Goal: Information Seeking & Learning: Compare options

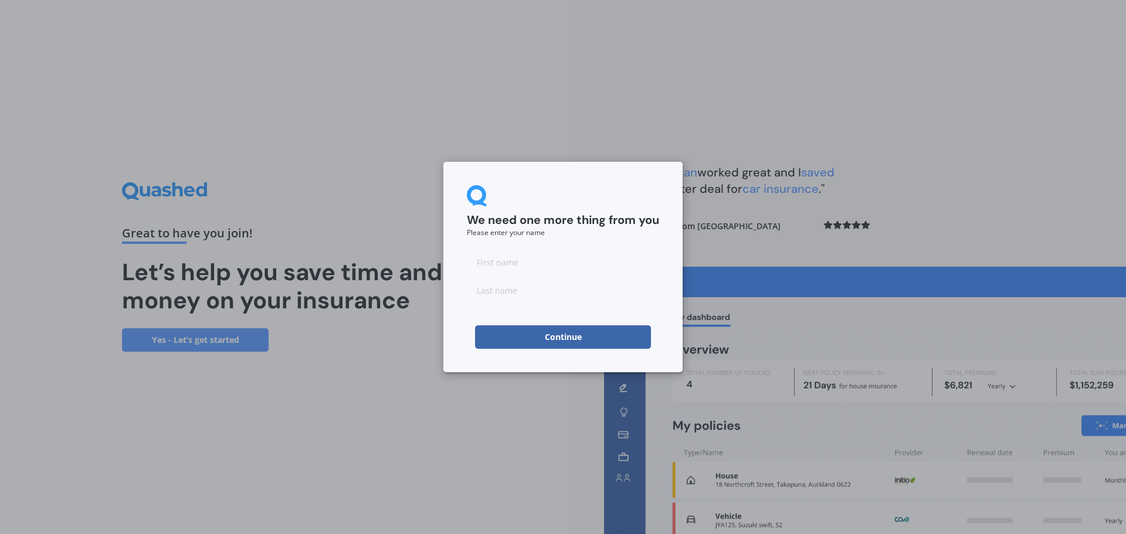
click at [505, 260] on input at bounding box center [563, 261] width 192 height 23
type input "[PERSON_NAME]"
type input "White"
drag, startPoint x: 399, startPoint y: 300, endPoint x: 462, endPoint y: 302, distance: 62.8
click at [403, 299] on div "We need one more thing from you Please enter your name [PERSON_NAME] Continue" at bounding box center [563, 267] width 1126 height 534
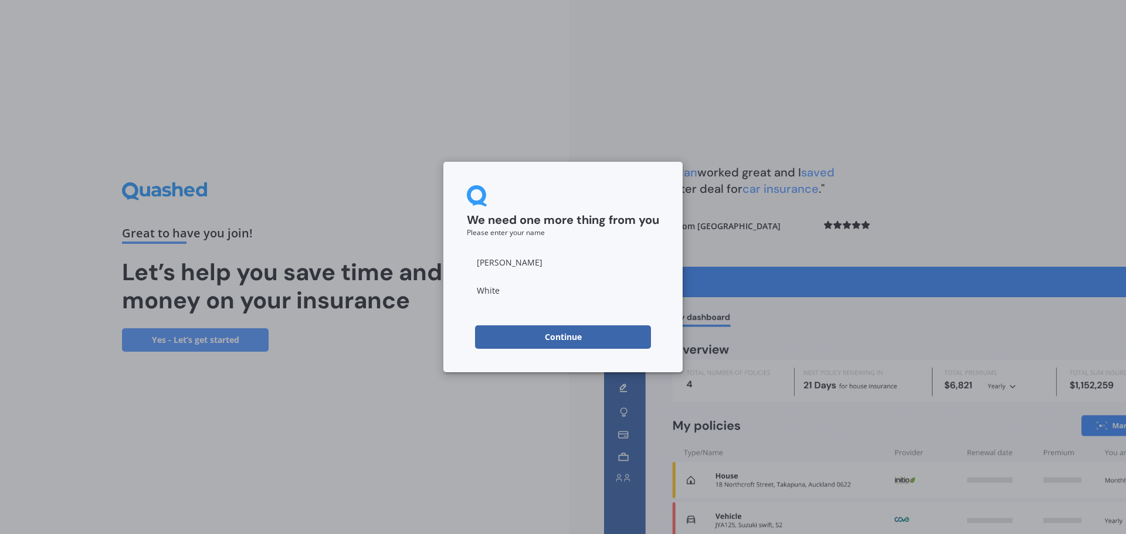
click at [554, 334] on button "Continue" at bounding box center [563, 336] width 176 height 23
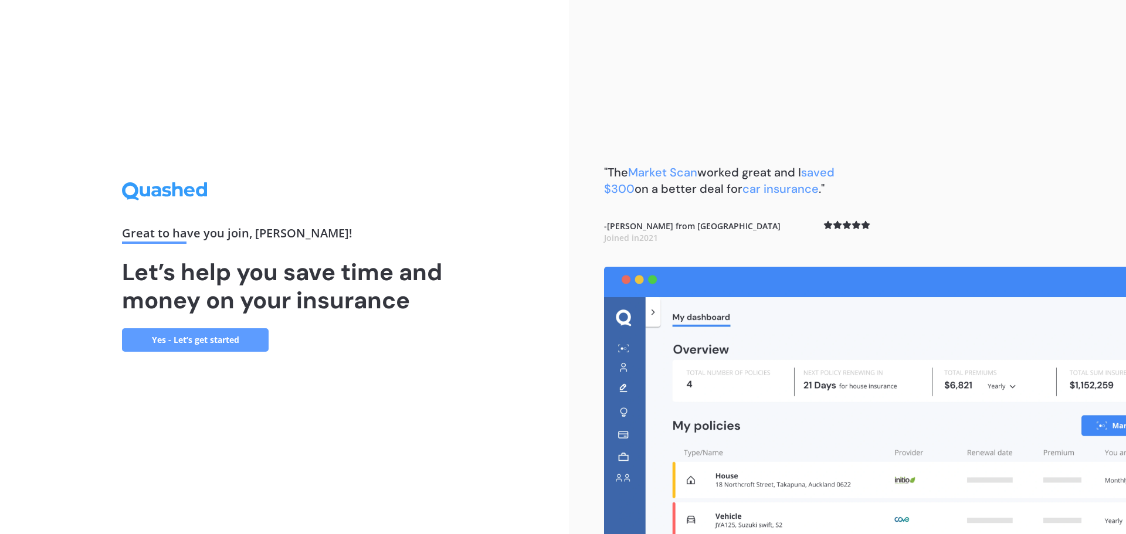
click at [195, 339] on link "Yes - Let’s get started" at bounding box center [195, 339] width 147 height 23
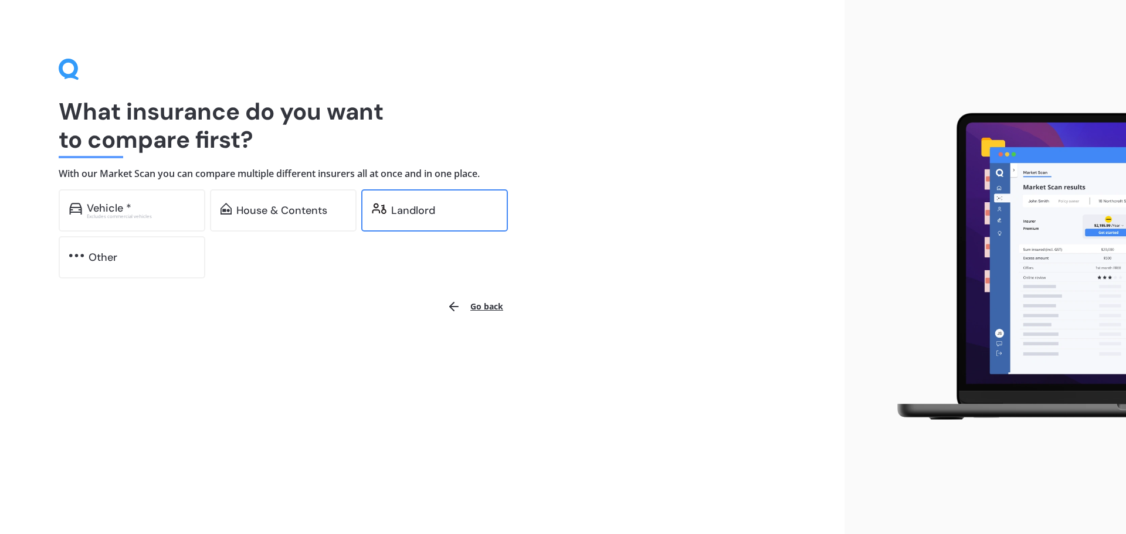
click at [405, 223] on div "Landlord" at bounding box center [434, 210] width 147 height 42
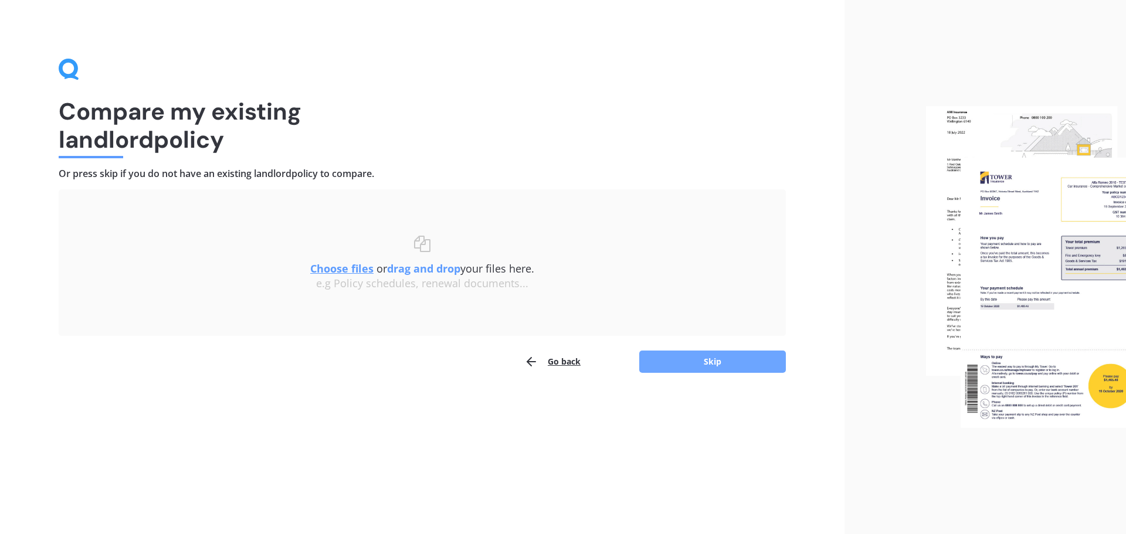
click at [712, 368] on button "Skip" at bounding box center [712, 362] width 147 height 22
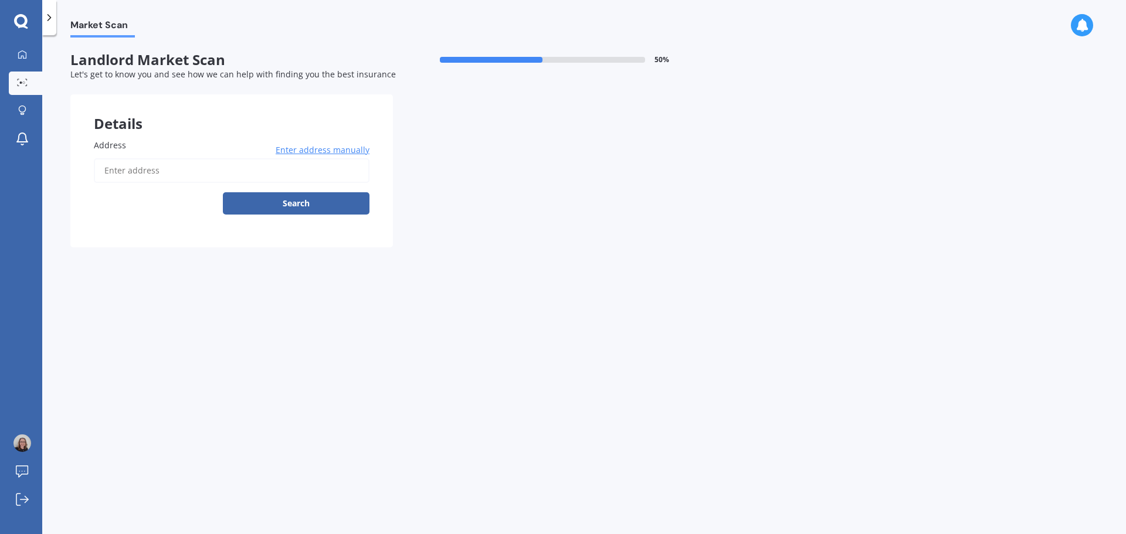
drag, startPoint x: 86, startPoint y: 145, endPoint x: 96, endPoint y: 144, distance: 10.0
click at [93, 144] on div "Address Enter address manually Search" at bounding box center [231, 182] width 322 height 132
click at [115, 144] on span "Address" at bounding box center [110, 145] width 32 height 11
click at [123, 175] on input "Address" at bounding box center [232, 170] width 276 height 25
type input "[STREET_ADDRESS]"
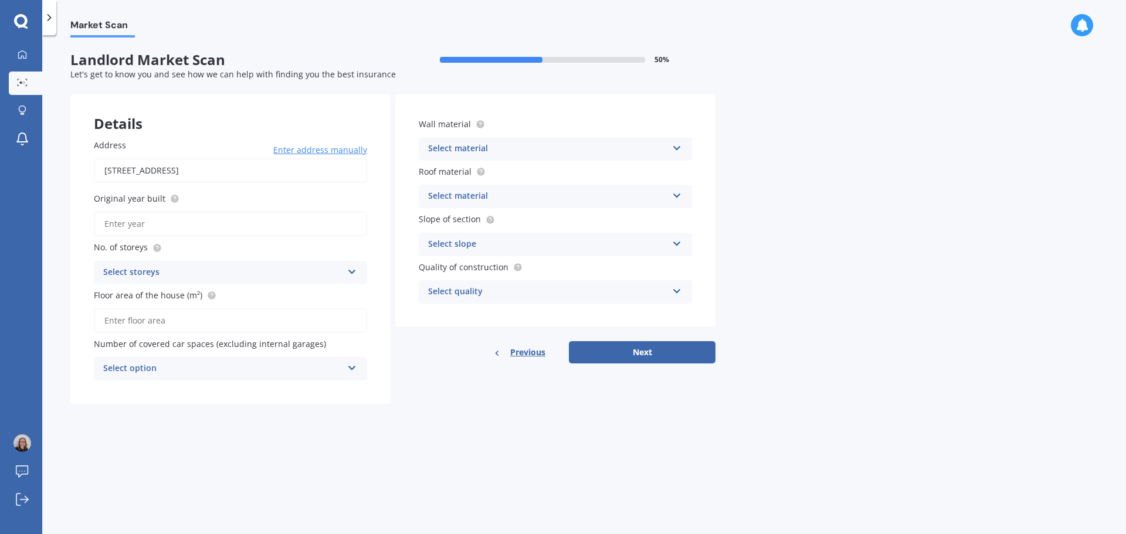
click at [141, 225] on input "Original year built" at bounding box center [230, 224] width 273 height 25
type input "2025"
click at [179, 271] on div "Select storeys" at bounding box center [222, 273] width 239 height 14
click at [105, 296] on span "1" at bounding box center [106, 295] width 5 height 11
click at [147, 321] on input "Floor area of the house (m²)" at bounding box center [230, 320] width 273 height 25
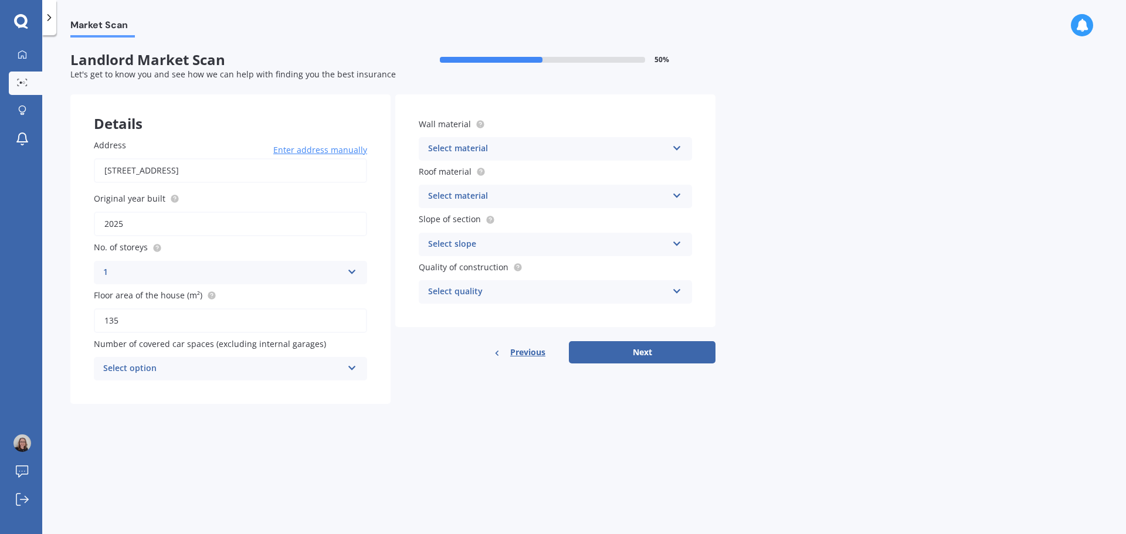
type input "135"
click at [205, 367] on div "Select option" at bounding box center [222, 369] width 239 height 14
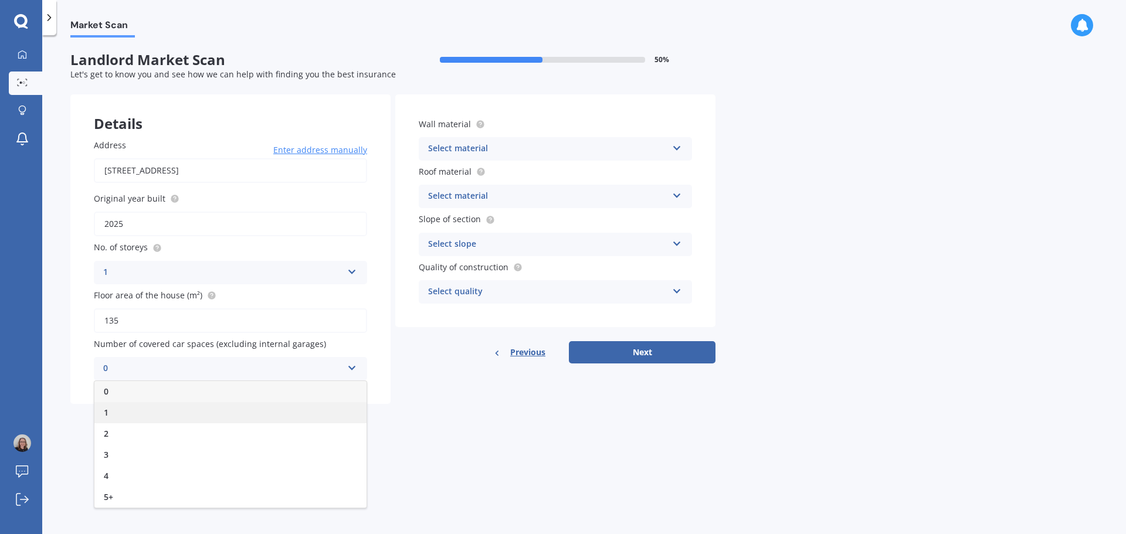
click at [110, 415] on div "1" at bounding box center [230, 412] width 272 height 21
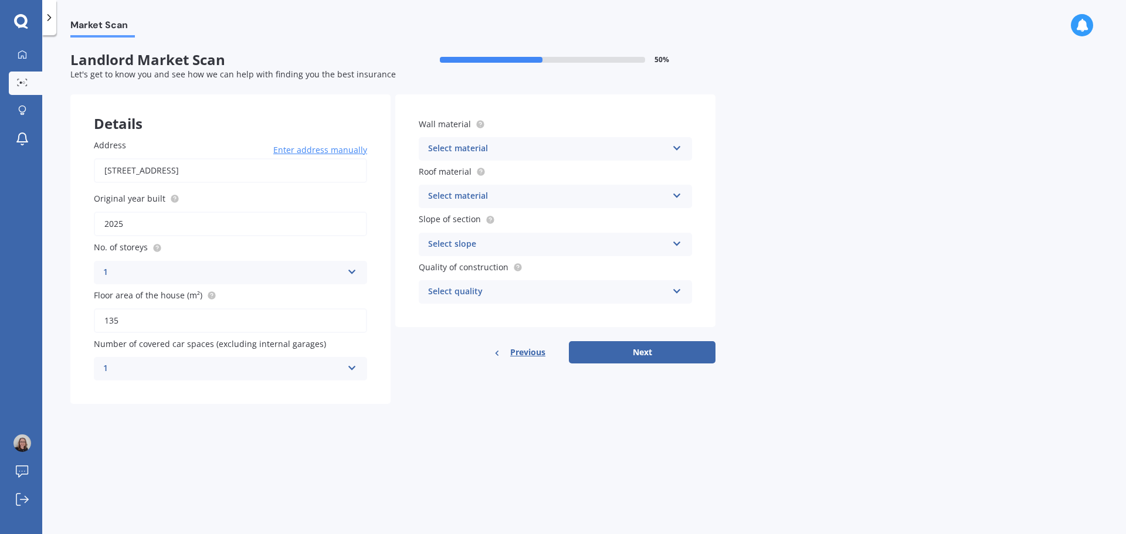
click at [452, 142] on div "Select material" at bounding box center [547, 149] width 239 height 14
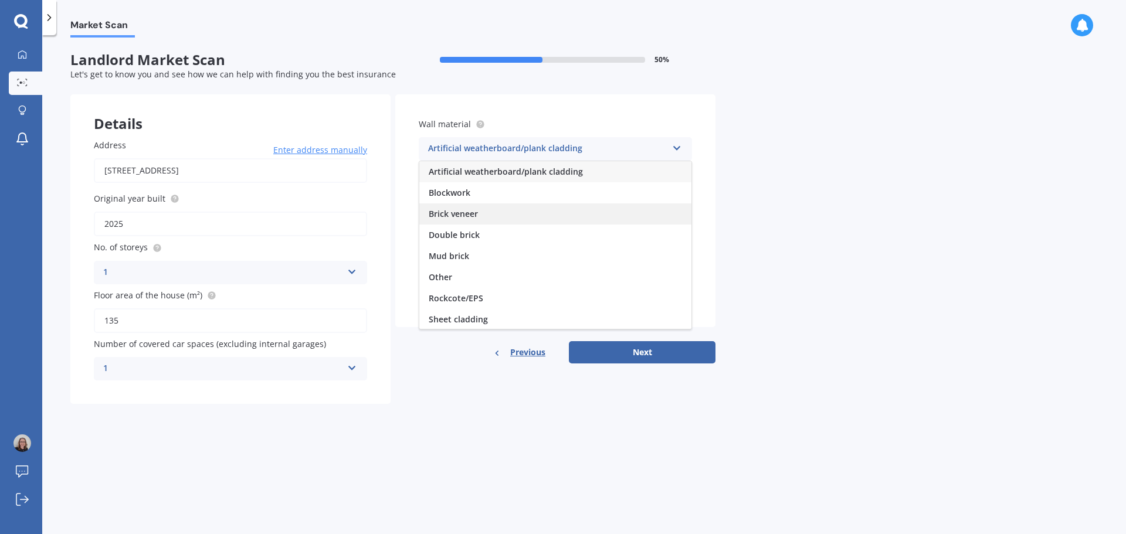
click at [453, 208] on div "Brick veneer" at bounding box center [555, 213] width 272 height 21
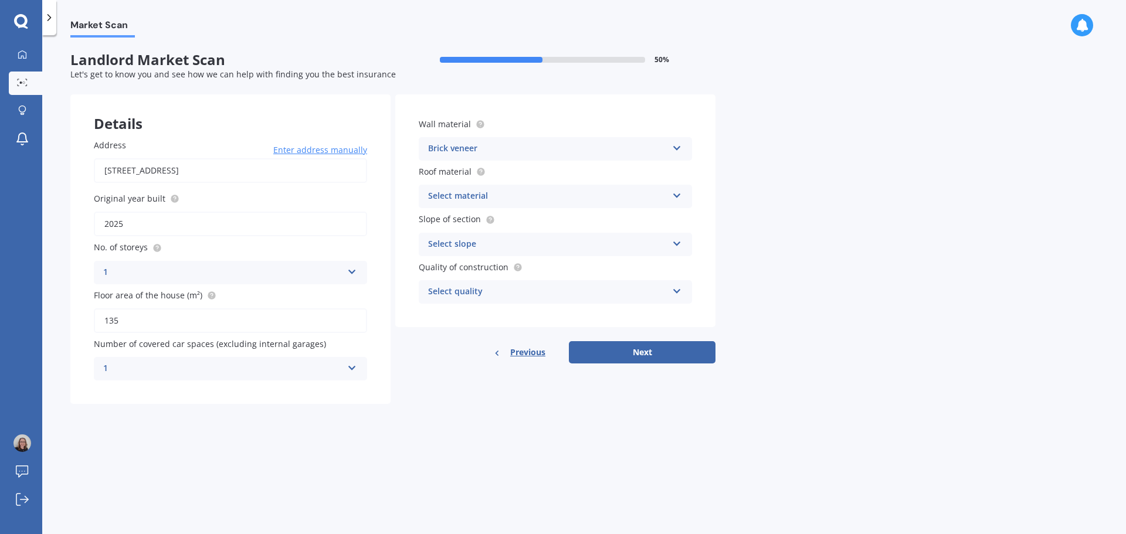
click at [471, 196] on div "Select material" at bounding box center [547, 196] width 239 height 14
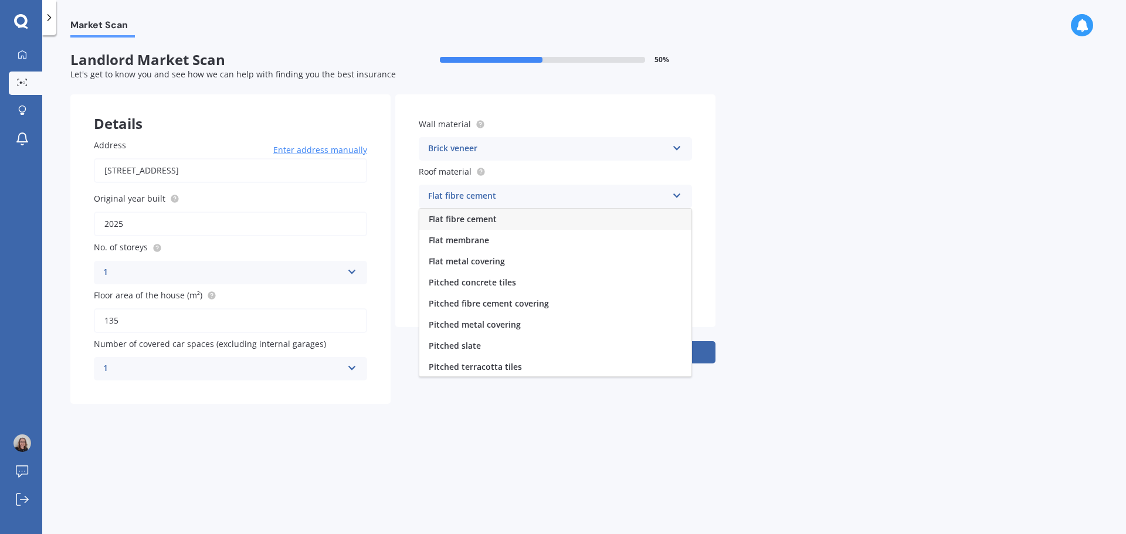
click at [476, 216] on span "Flat fibre cement" at bounding box center [463, 218] width 68 height 11
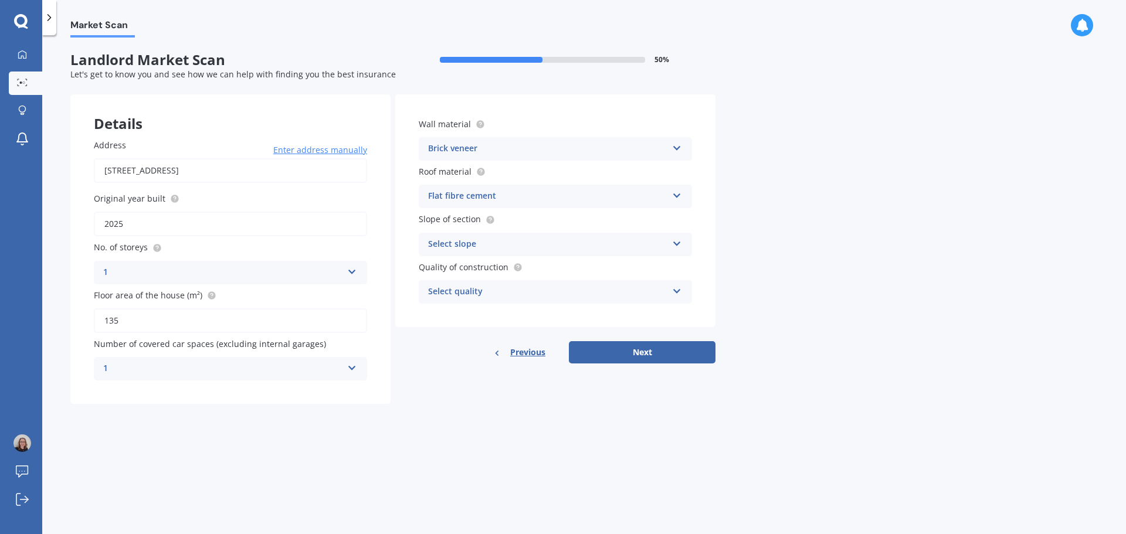
click at [477, 243] on div "Select slope" at bounding box center [547, 244] width 239 height 14
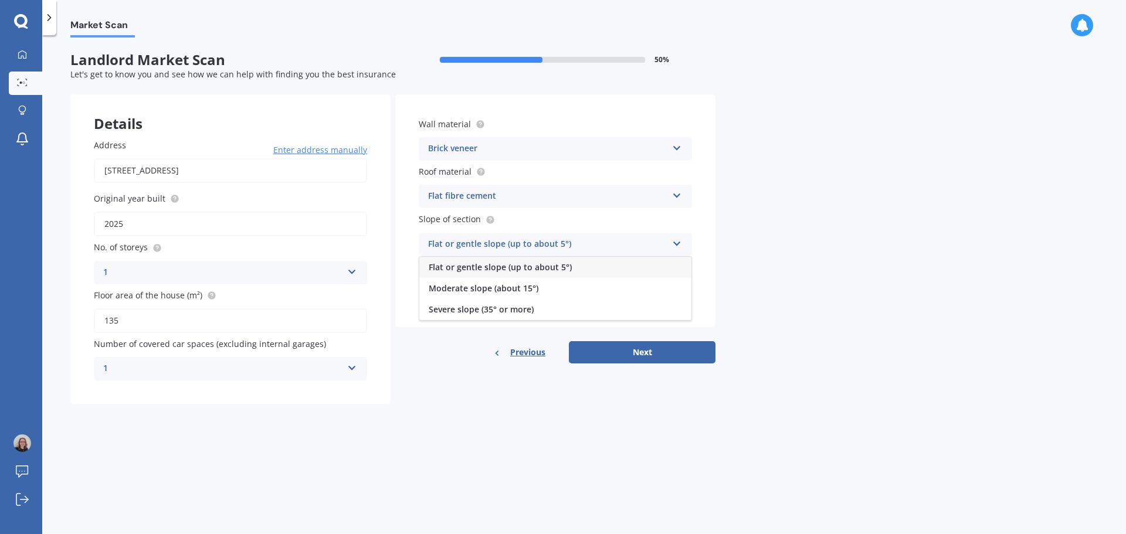
click at [483, 263] on span "Flat or gentle slope (up to about 5°)" at bounding box center [500, 267] width 143 height 11
click at [479, 290] on div "Select quality" at bounding box center [547, 292] width 239 height 14
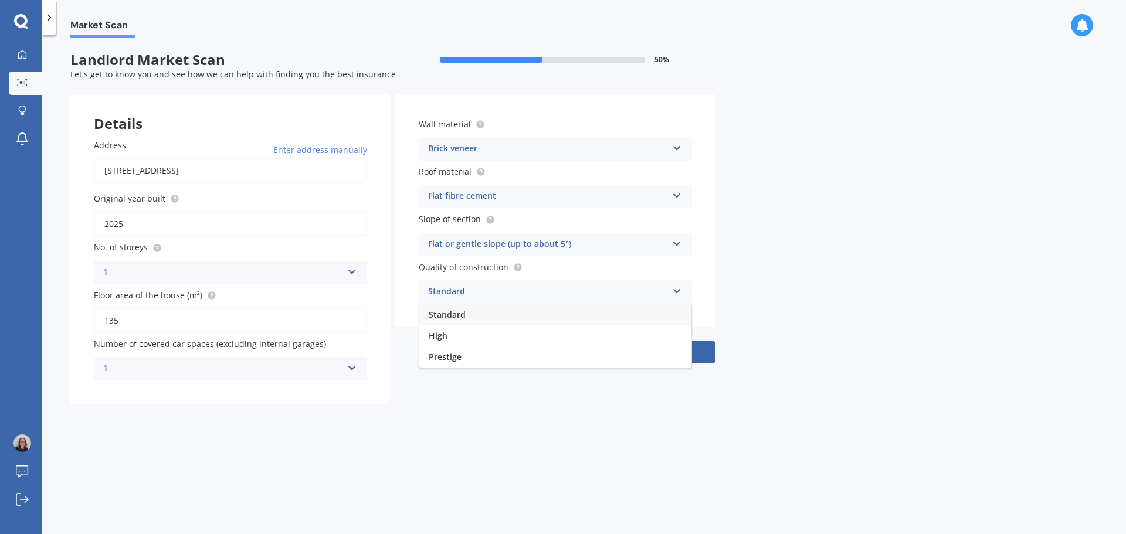
click at [451, 311] on span "Standard" at bounding box center [447, 314] width 37 height 11
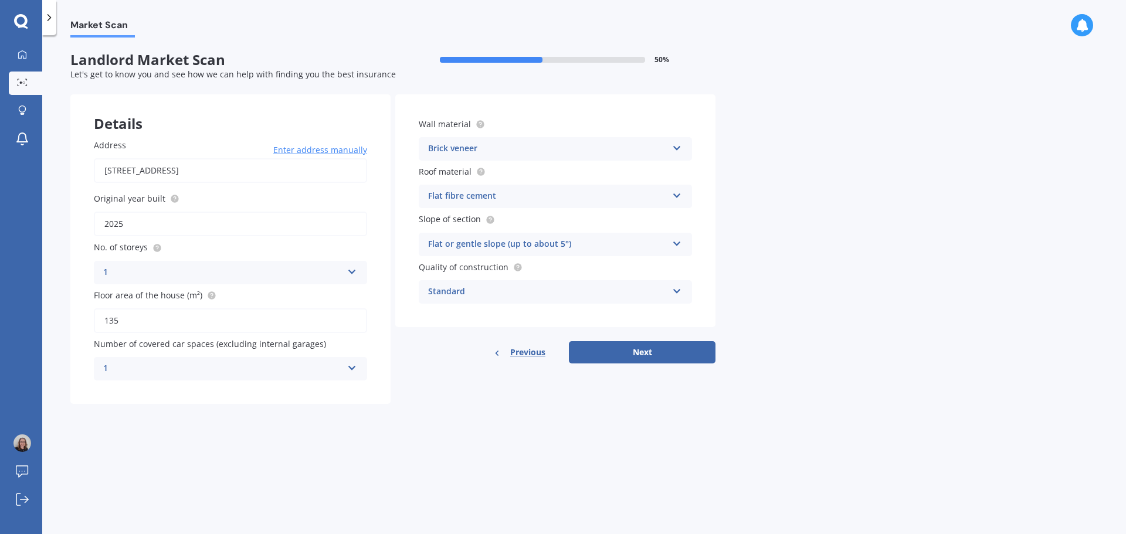
click at [664, 348] on button "Next" at bounding box center [642, 352] width 147 height 22
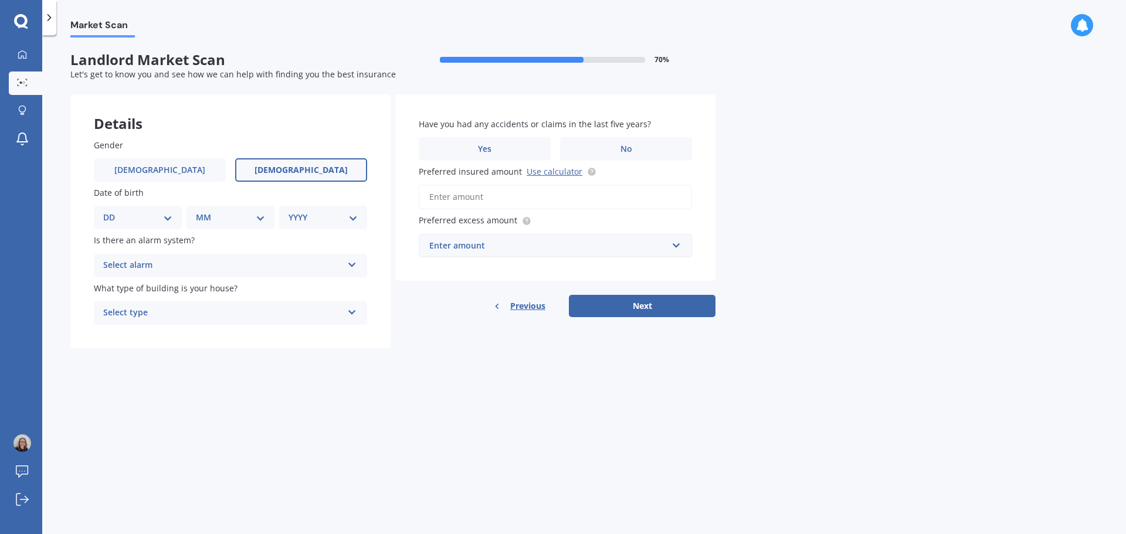
click at [300, 161] on label "[DEMOGRAPHIC_DATA]" at bounding box center [301, 169] width 132 height 23
click at [0, 0] on input "[DEMOGRAPHIC_DATA]" at bounding box center [0, 0] width 0 height 0
click at [150, 264] on div "Select alarm" at bounding box center [222, 266] width 239 height 14
click at [112, 325] on span "No" at bounding box center [110, 330] width 12 height 11
click at [131, 311] on div "Select type" at bounding box center [222, 313] width 239 height 14
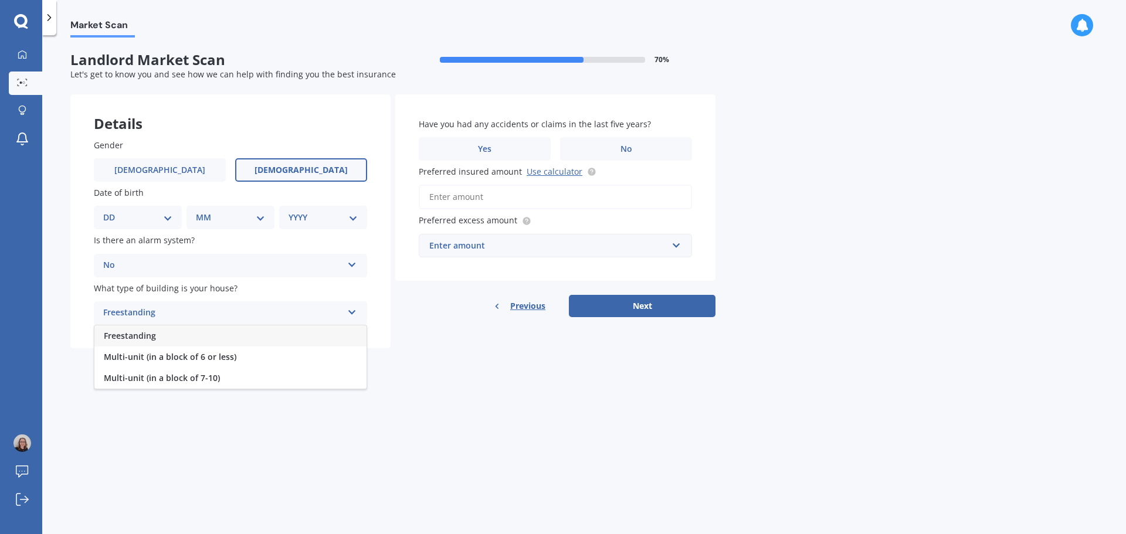
click at [133, 337] on span "Freestanding" at bounding box center [130, 335] width 52 height 11
click at [635, 147] on label "No" at bounding box center [626, 148] width 132 height 23
click at [0, 0] on input "No" at bounding box center [0, 0] width 0 height 0
click at [479, 243] on div "Enter amount" at bounding box center [548, 245] width 238 height 13
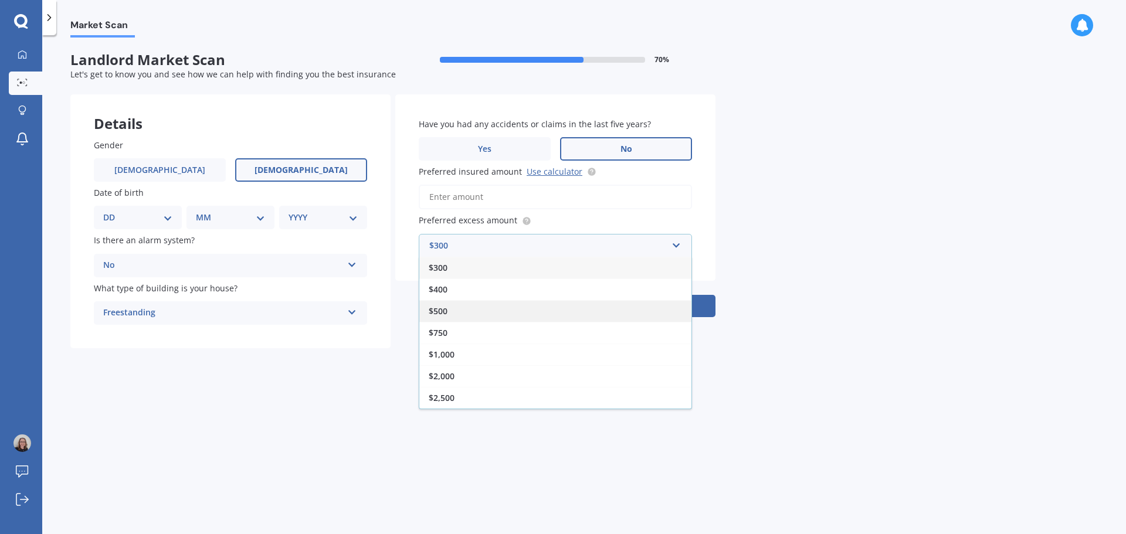
click at [444, 308] on span "$500" at bounding box center [438, 310] width 19 height 11
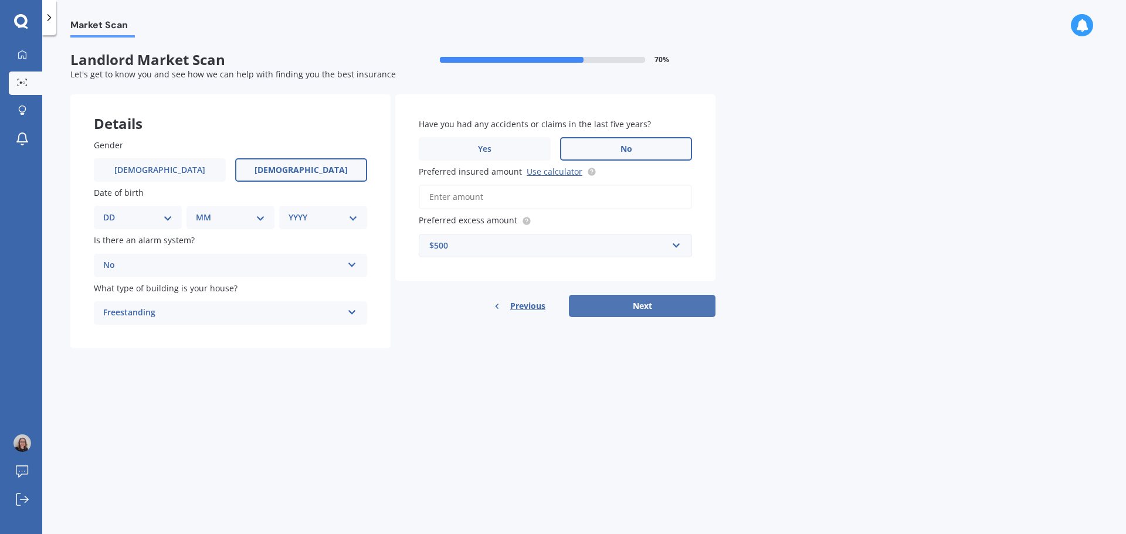
click at [653, 303] on button "Next" at bounding box center [642, 306] width 147 height 22
click at [494, 202] on input "Preferred insured amount Use calculator" at bounding box center [555, 197] width 273 height 25
click at [540, 172] on link "Use calculator" at bounding box center [555, 171] width 56 height 11
click at [167, 219] on select "DD 01 02 03 04 05 06 07 08 09 10 11 12 13 14 15 16 17 18 19 20 21 22 23 24 25 2…" at bounding box center [145, 217] width 64 height 13
select select "01"
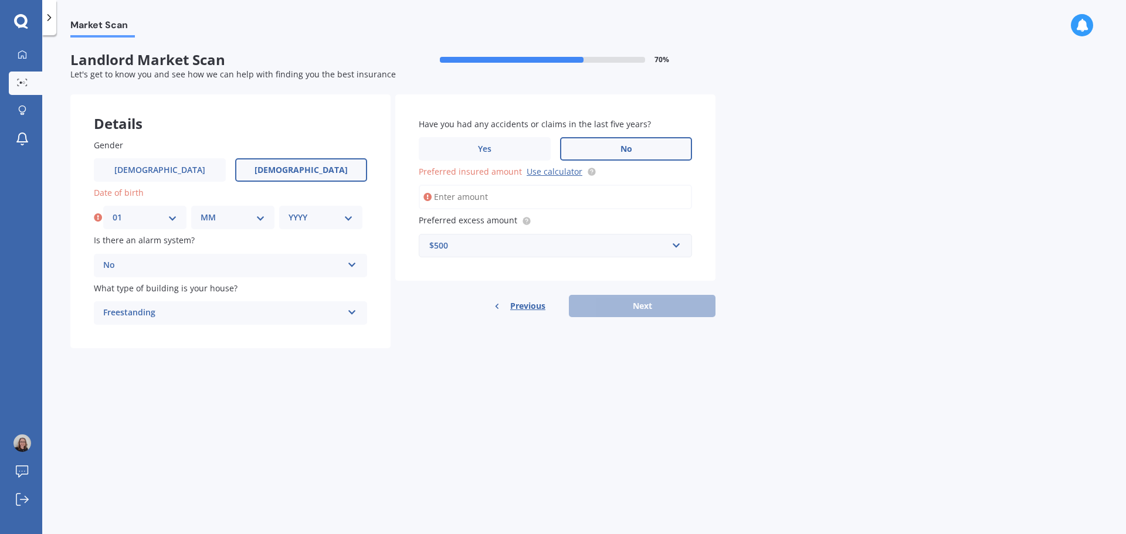
click at [113, 211] on select "DD 01 02 03 04 05 06 07 08 09 10 11 12 13 14 15 16 17 18 19 20 21 22 23 24 25 2…" at bounding box center [145, 217] width 64 height 13
click at [220, 222] on select "MM 01 02 03 04 05 06 07 08 09 10 11 12" at bounding box center [233, 217] width 64 height 13
select select "03"
click at [201, 211] on select "MM 01 02 03 04 05 06 07 08 09 10 11 12" at bounding box center [233, 217] width 64 height 13
click at [310, 215] on select "YYYY 2009 2008 2007 2006 2005 2004 2003 2002 2001 2000 1999 1998 1997 1996 1995…" at bounding box center [320, 217] width 64 height 13
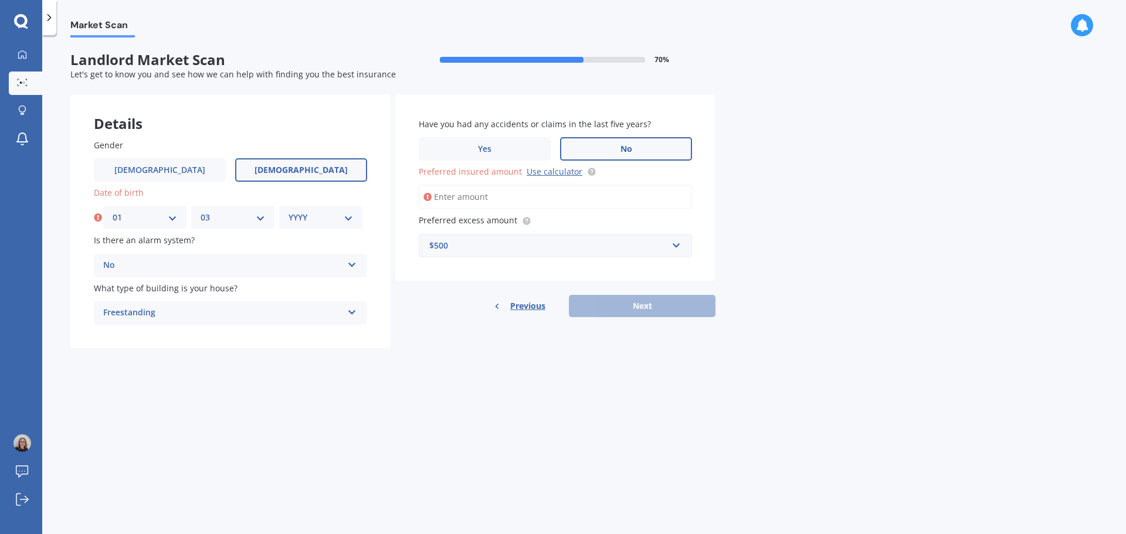
select select "1978"
click at [288, 211] on select "YYYY 2009 2008 2007 2006 2005 2004 2003 2002 2001 2000 1999 1998 1997 1996 1995…" at bounding box center [320, 217] width 64 height 13
click at [477, 194] on input "Preferred insured amount Use calculator" at bounding box center [555, 197] width 273 height 25
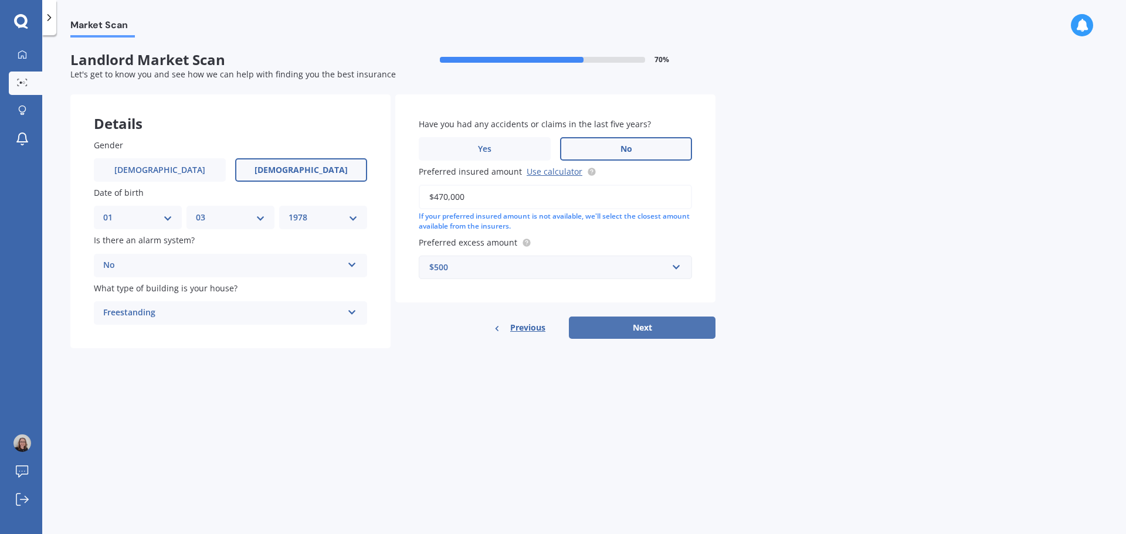
type input "$470,000"
click at [627, 332] on button "Next" at bounding box center [642, 328] width 147 height 22
select select "01"
select select "03"
select select "1978"
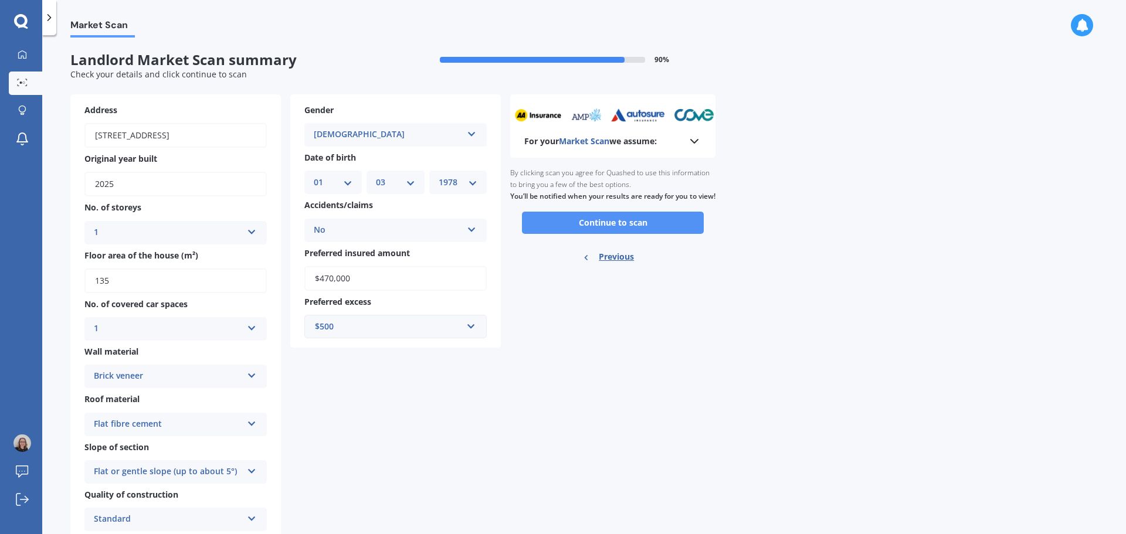
click at [588, 234] on button "Continue to scan" at bounding box center [613, 223] width 182 height 22
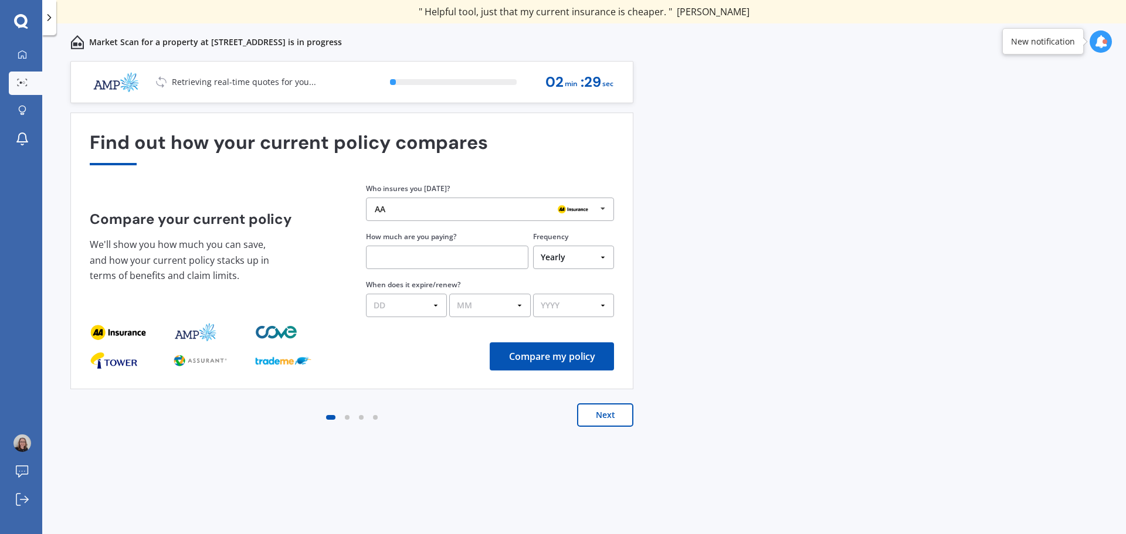
click at [613, 417] on button "Next" at bounding box center [605, 414] width 56 height 23
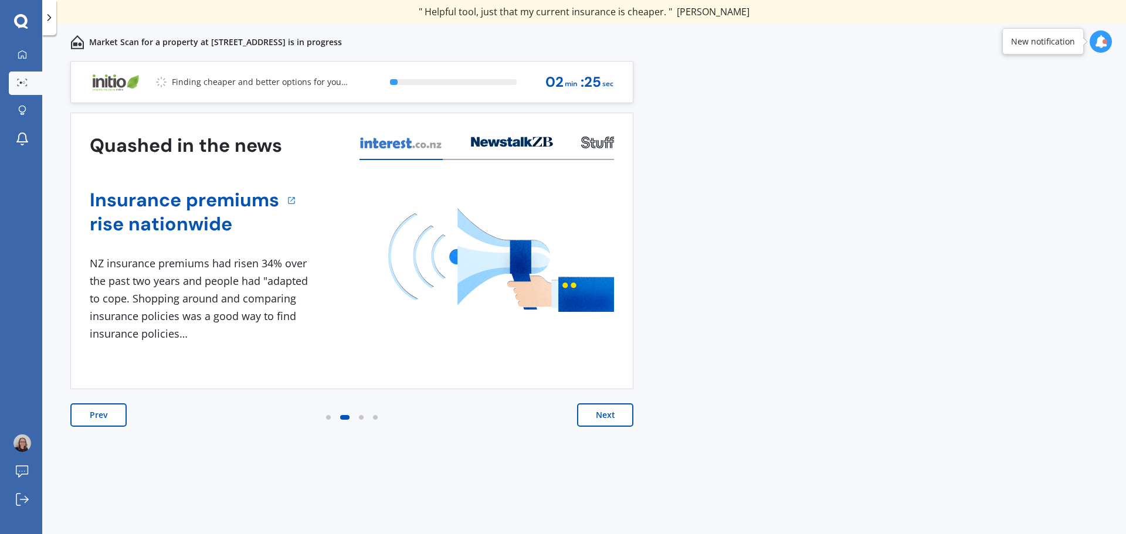
click at [614, 417] on button "Next" at bounding box center [605, 414] width 56 height 23
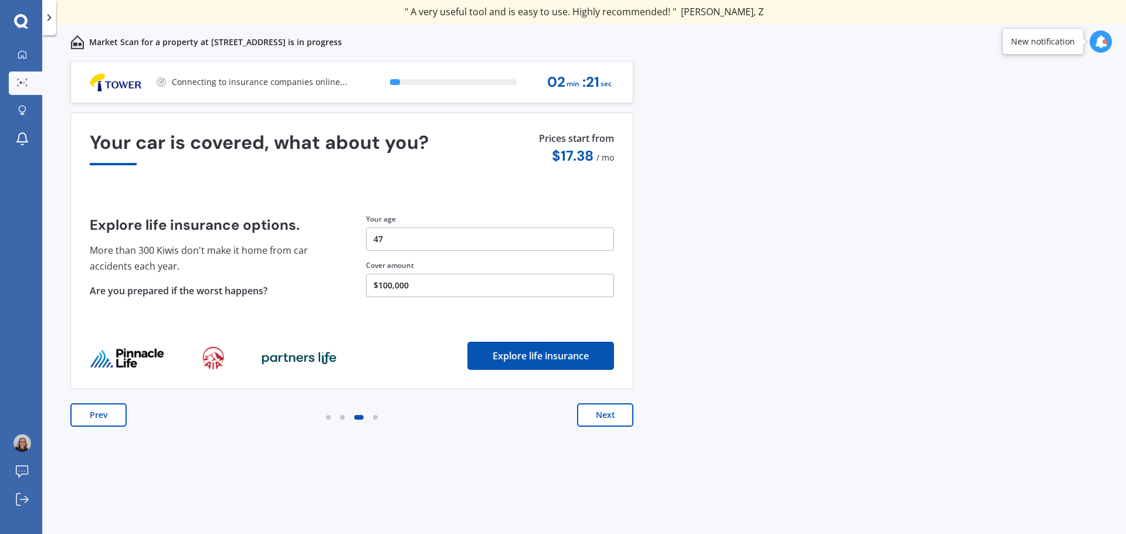
click at [614, 417] on button "Next" at bounding box center [605, 414] width 56 height 23
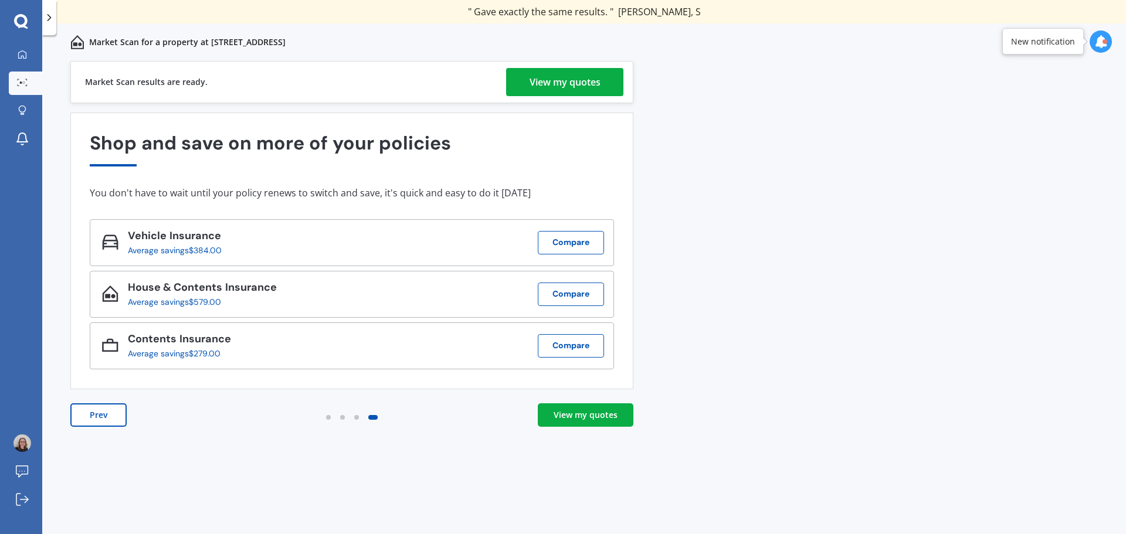
click at [561, 77] on div "View my quotes" at bounding box center [564, 82] width 71 height 28
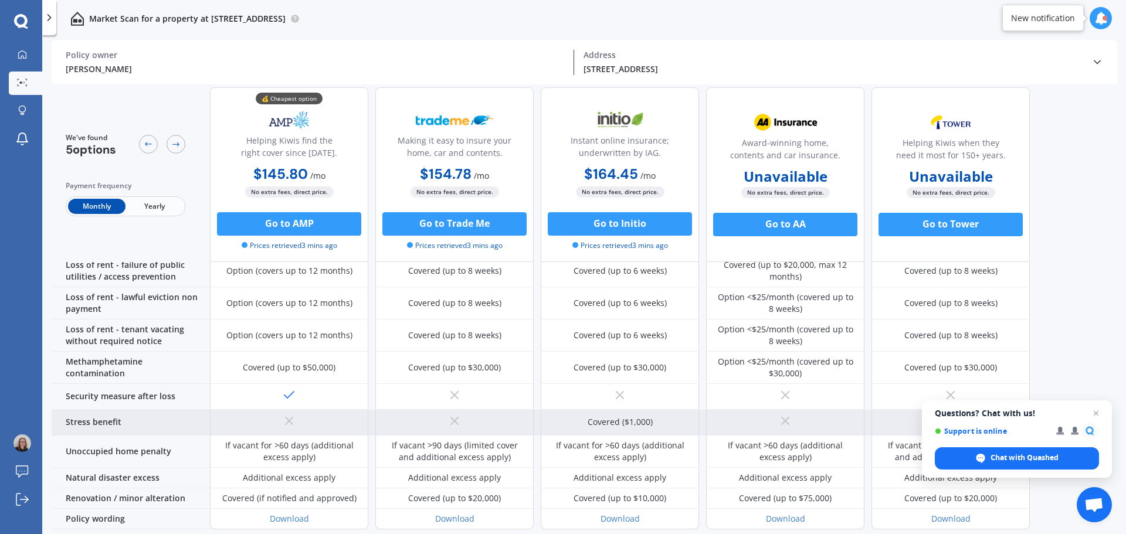
scroll to position [543, 0]
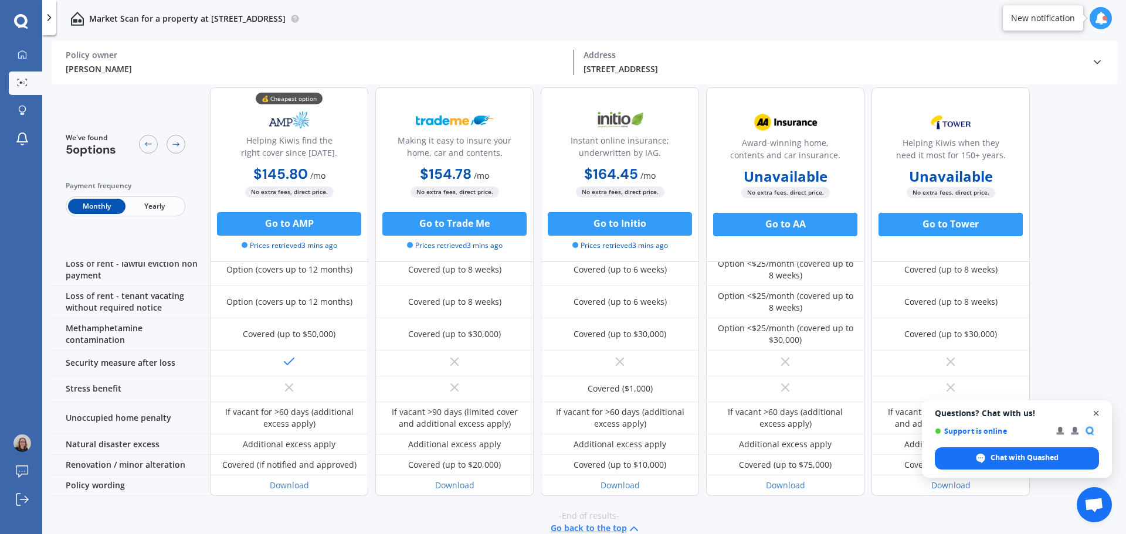
click at [1103, 412] on span "Open chat" at bounding box center [1096, 413] width 15 height 15
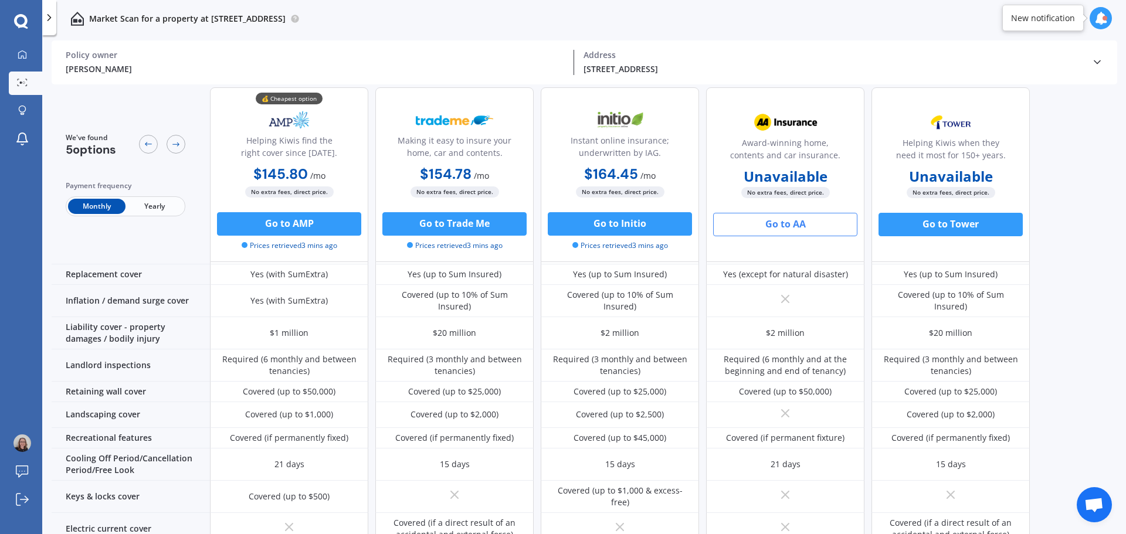
scroll to position [0, 0]
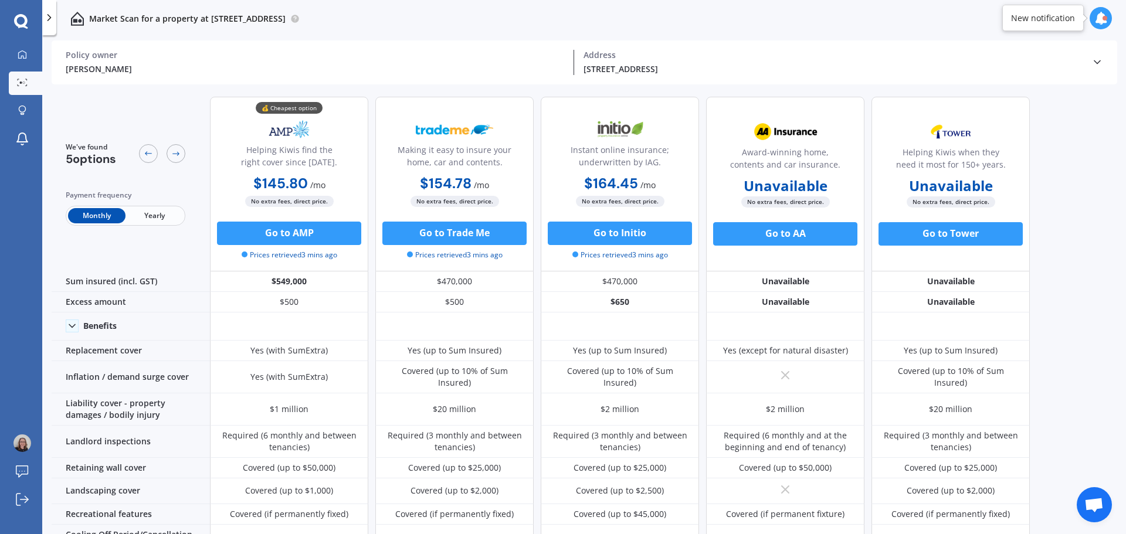
click at [159, 213] on span "Yearly" at bounding box center [153, 215] width 57 height 15
click at [92, 212] on span "Monthly" at bounding box center [96, 215] width 57 height 15
click at [18, 51] on icon at bounding box center [22, 54] width 9 height 9
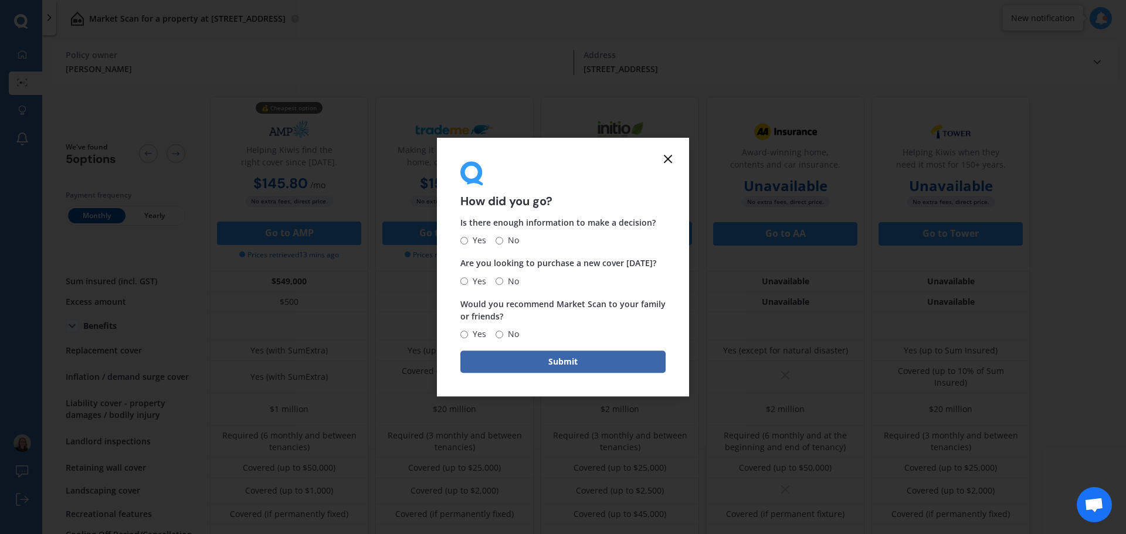
click at [670, 159] on icon at bounding box center [668, 159] width 14 height 14
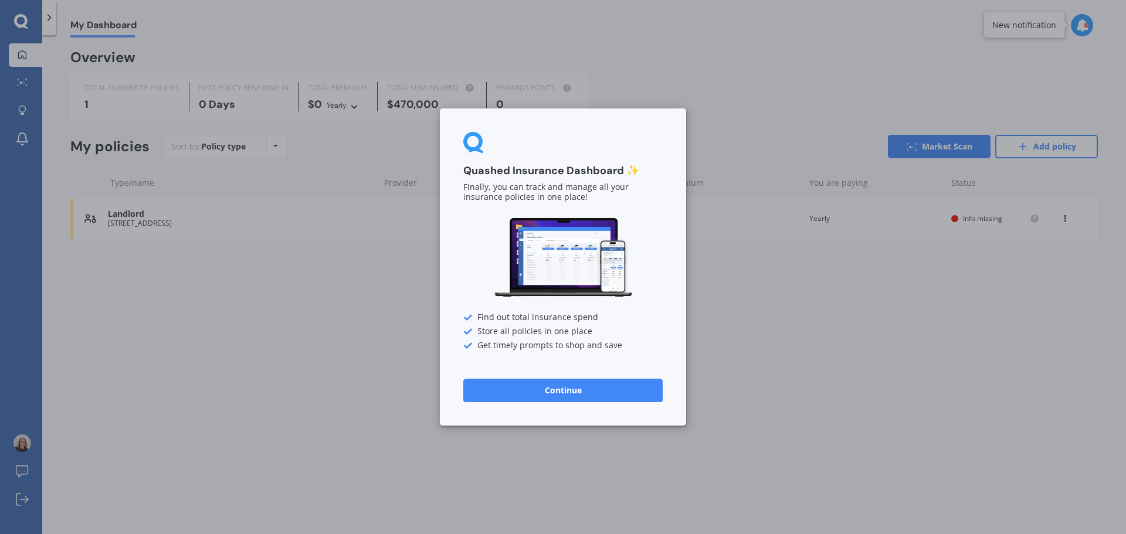
click at [592, 388] on button "Continue" at bounding box center [562, 390] width 199 height 23
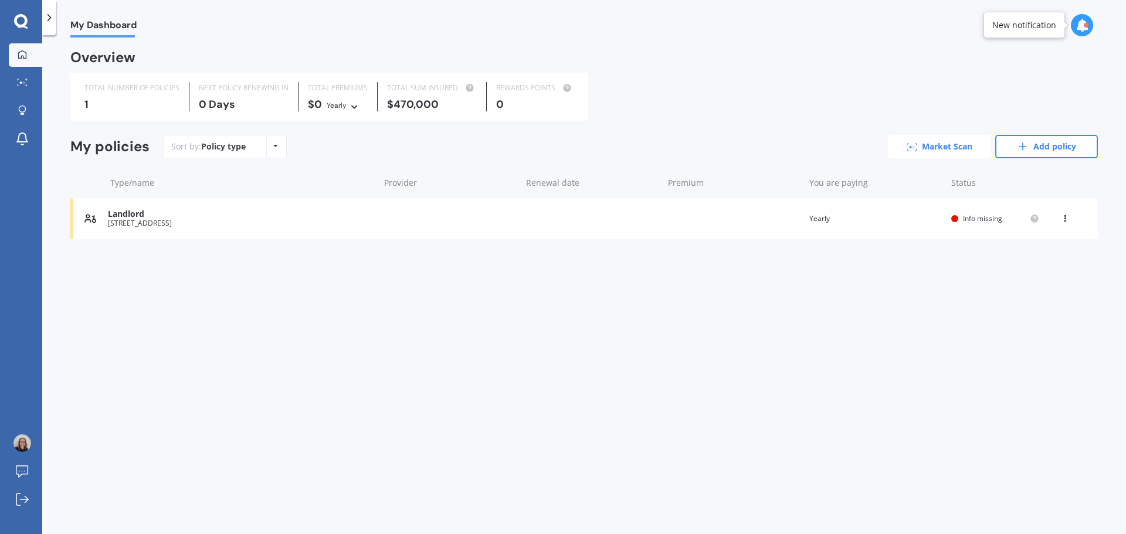
click at [942, 143] on link "Market Scan" at bounding box center [939, 146] width 103 height 23
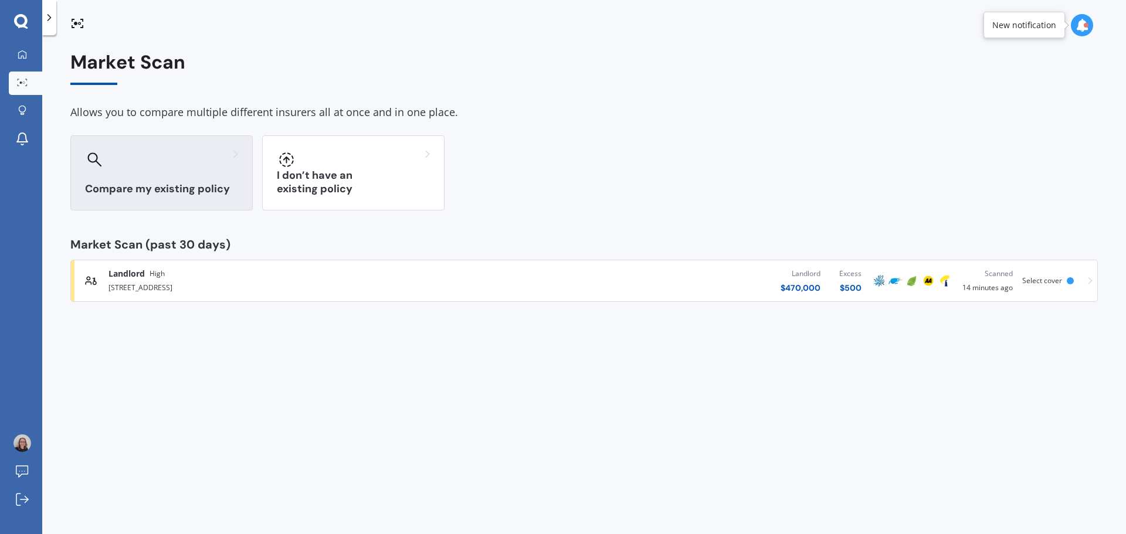
click at [195, 171] on div "Compare my existing policy" at bounding box center [161, 172] width 182 height 75
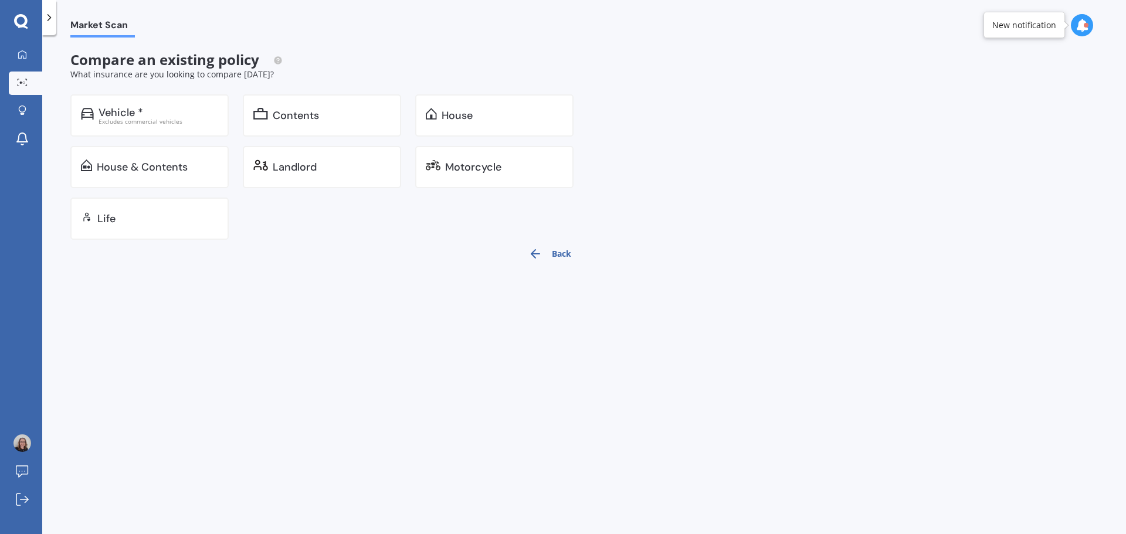
click at [194, 171] on div "House & Contents" at bounding box center [157, 167] width 121 height 12
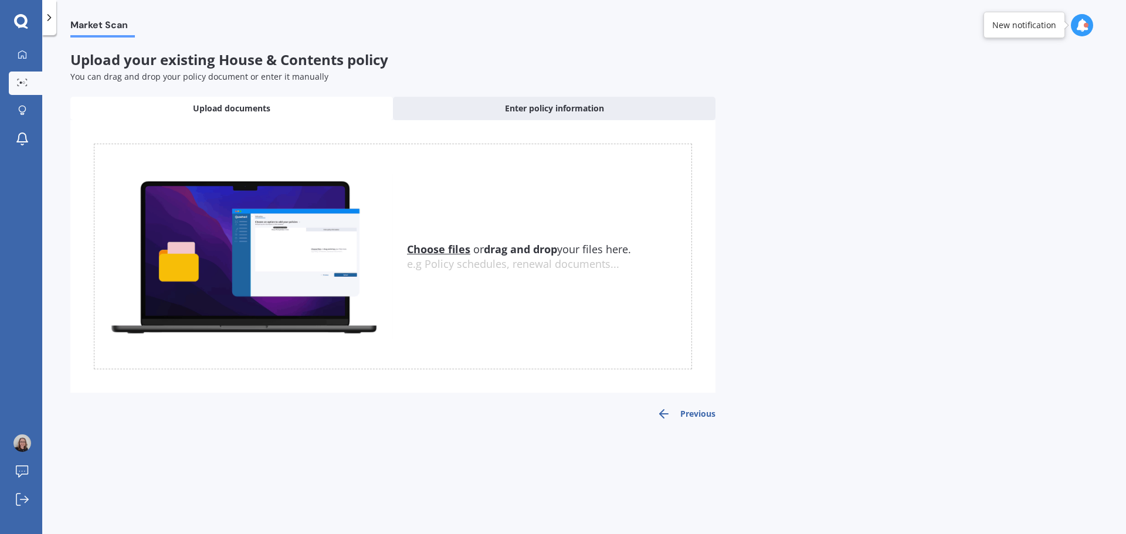
click at [449, 249] on u "Choose files" at bounding box center [438, 249] width 63 height 14
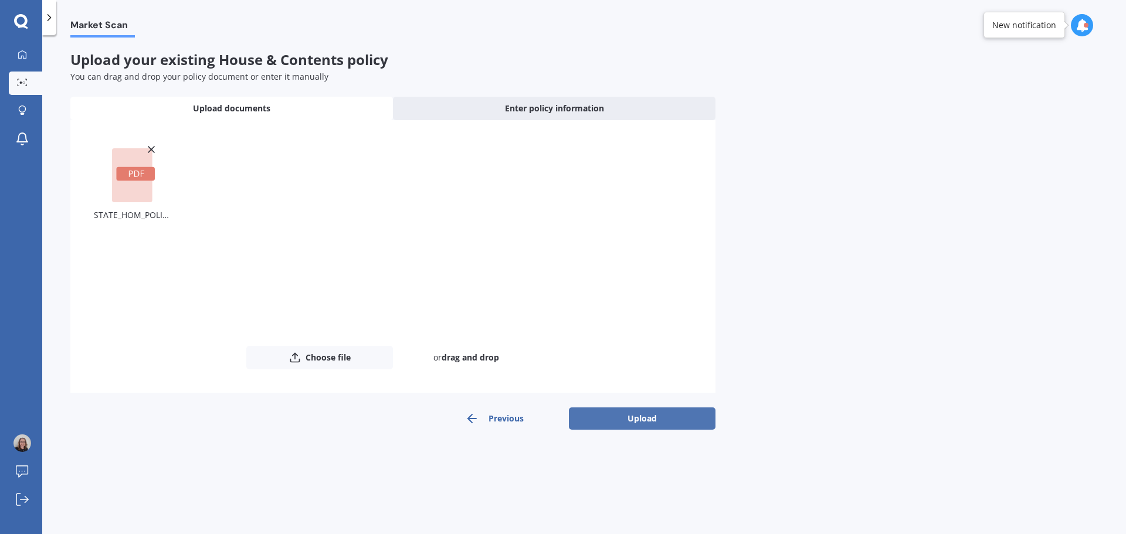
click at [614, 417] on button "Upload" at bounding box center [642, 419] width 147 height 22
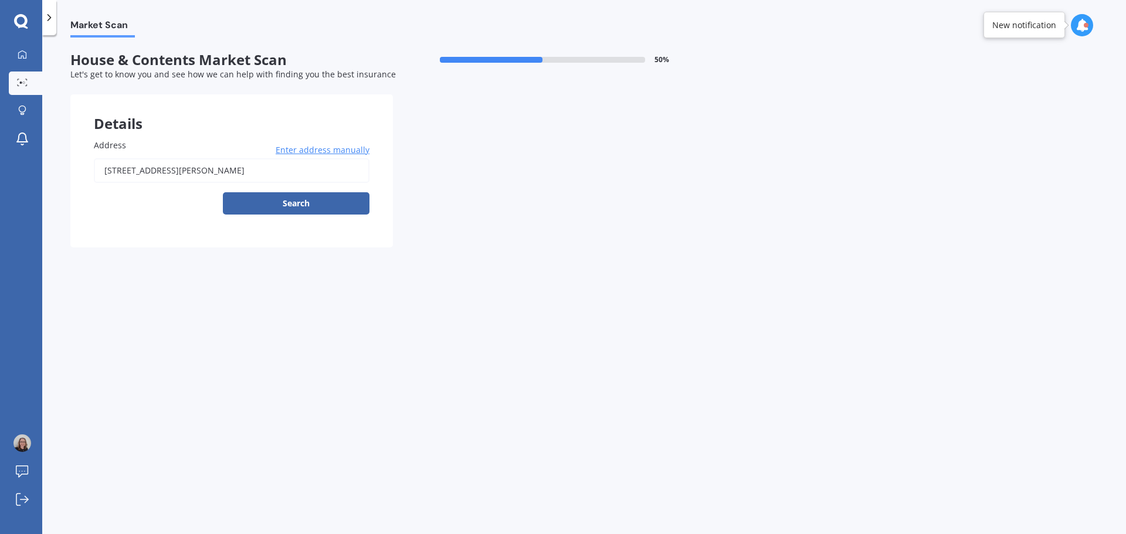
click at [145, 137] on div "Address [STREET_ADDRESS][PERSON_NAME] Enter address manually Search" at bounding box center [231, 182] width 322 height 132
click at [303, 202] on button "Search" at bounding box center [296, 203] width 147 height 22
click at [151, 170] on input "[STREET_ADDRESS][PERSON_NAME]" at bounding box center [232, 170] width 276 height 25
type input "[STREET_ADDRESS][PERSON_NAME]"
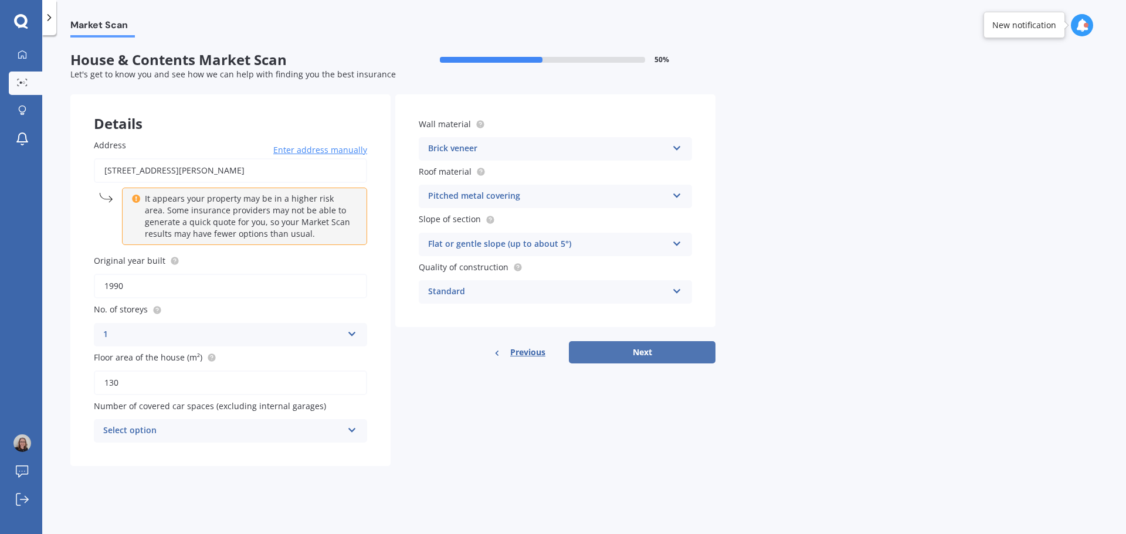
click at [643, 349] on button "Next" at bounding box center [642, 352] width 147 height 22
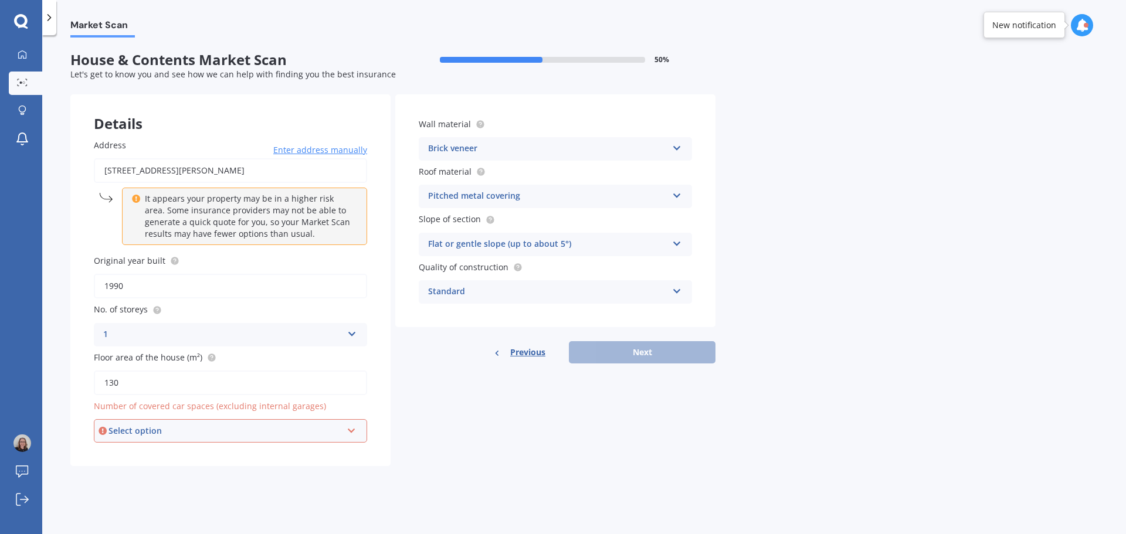
click at [228, 434] on div "Select option" at bounding box center [224, 431] width 233 height 13
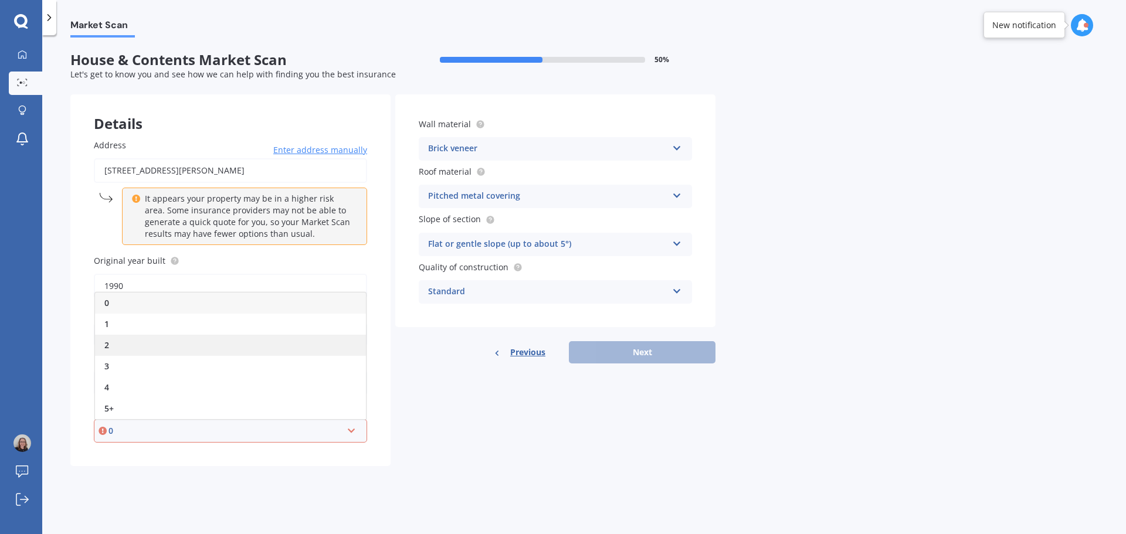
click at [110, 349] on div "2" at bounding box center [230, 345] width 271 height 21
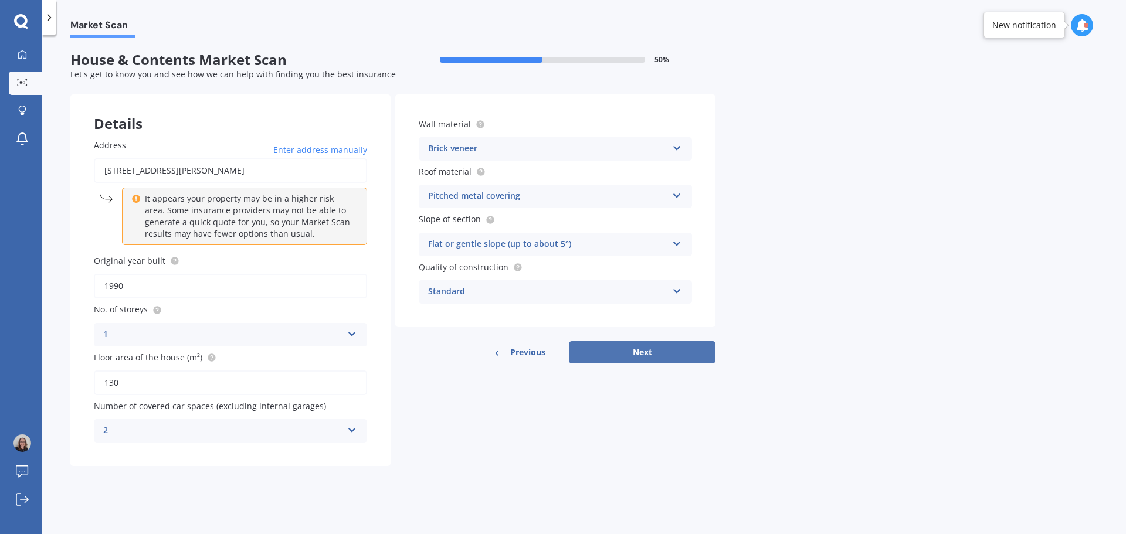
click at [629, 352] on button "Next" at bounding box center [642, 352] width 147 height 22
select select "01"
select select "03"
select select "1978"
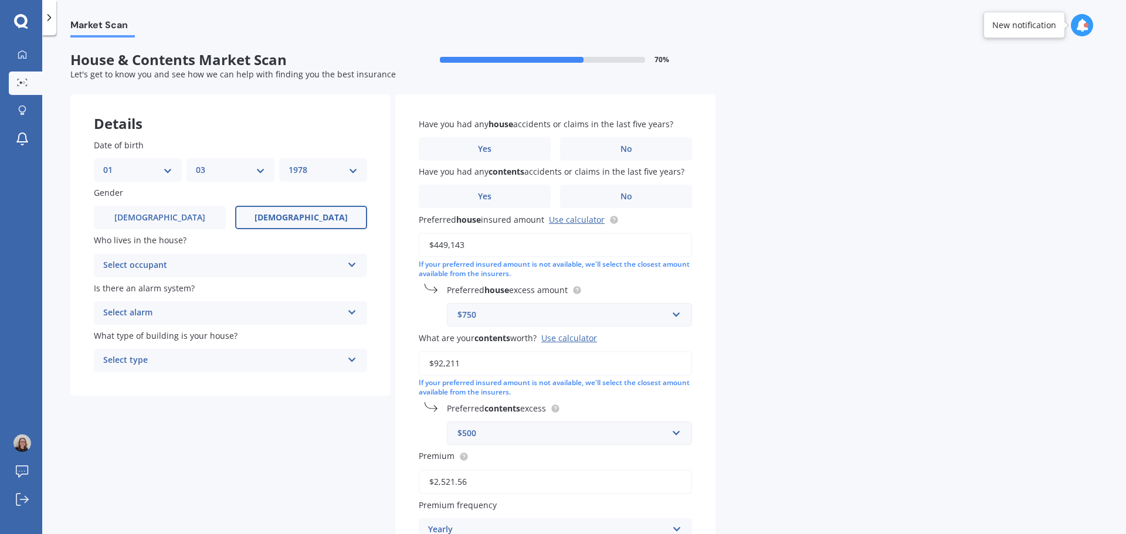
click at [199, 168] on select "MM 01 02 03 04 05 06 07 08 09 10 11 12" at bounding box center [230, 170] width 69 height 13
click at [249, 118] on div "Details" at bounding box center [230, 111] width 320 height 35
click at [182, 266] on div "Select occupant" at bounding box center [222, 266] width 239 height 14
click at [122, 285] on span "Owner" at bounding box center [117, 288] width 26 height 11
click at [151, 312] on div "Select alarm" at bounding box center [222, 313] width 239 height 14
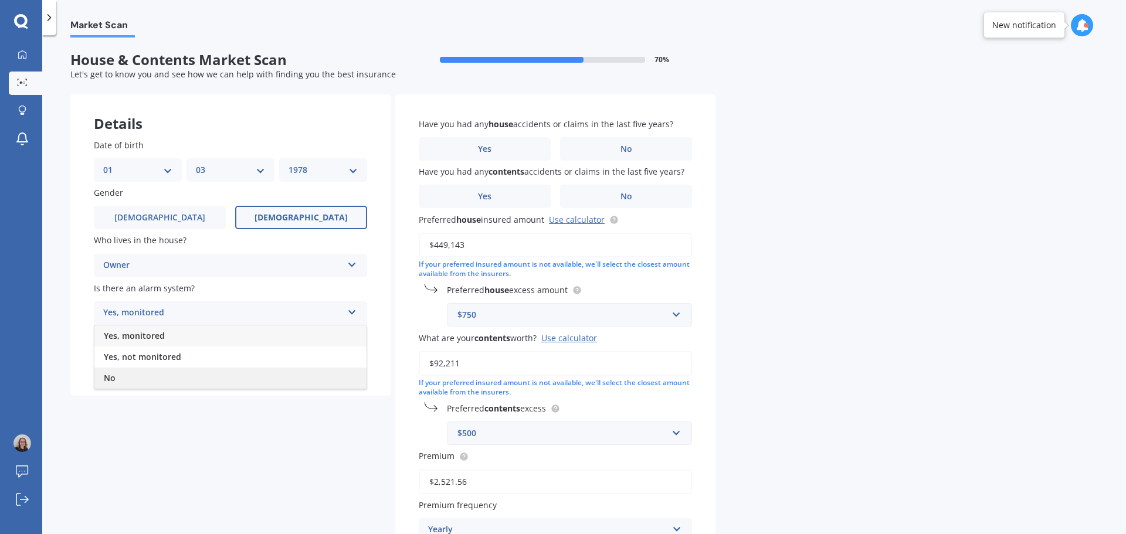
click at [113, 379] on span "No" at bounding box center [110, 377] width 12 height 11
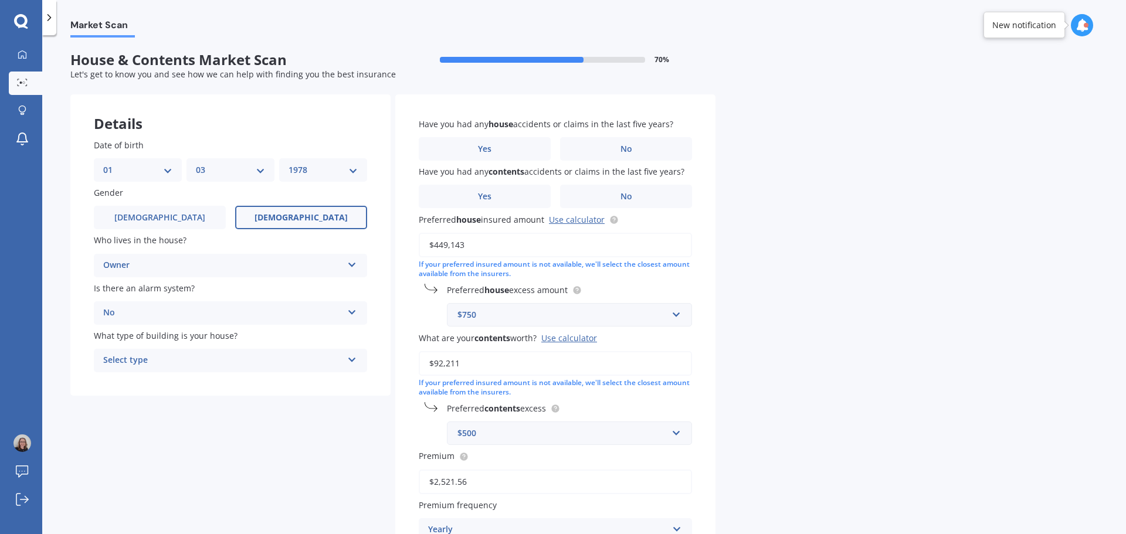
click at [148, 360] on div "Select type" at bounding box center [222, 361] width 239 height 14
click at [146, 382] on span "Freestanding" at bounding box center [130, 383] width 52 height 11
click at [641, 144] on label "No" at bounding box center [626, 148] width 132 height 23
click at [0, 0] on input "No" at bounding box center [0, 0] width 0 height 0
click at [632, 184] on div "Have you had any contents accidents or claims in the last five years? Yes No" at bounding box center [555, 186] width 273 height 43
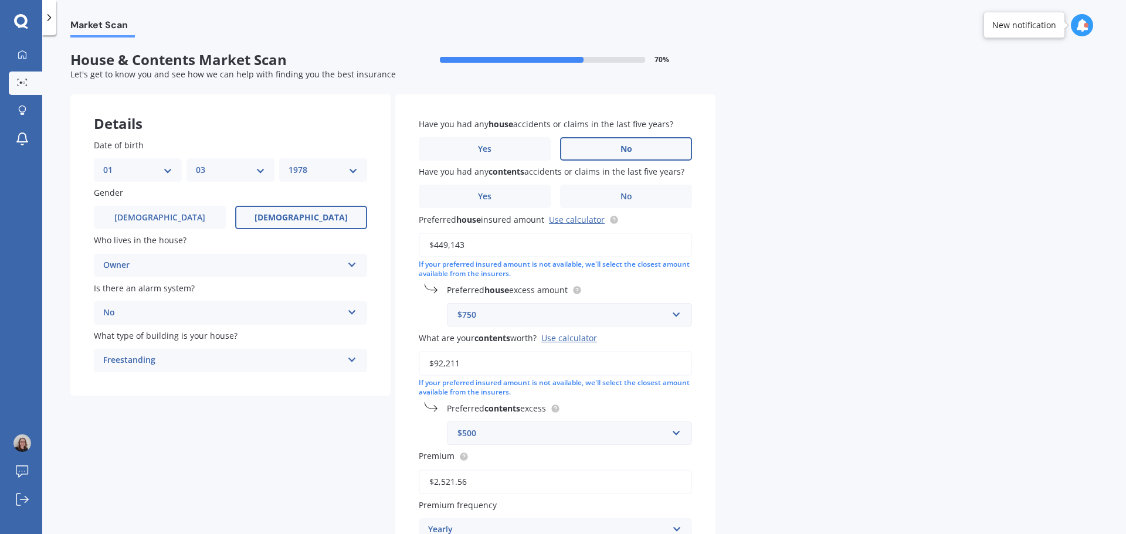
drag, startPoint x: 498, startPoint y: 246, endPoint x: 447, endPoint y: 237, distance: 52.3
click at [435, 241] on input "$449,143" at bounding box center [555, 245] width 273 height 25
type input "$496,000"
click at [721, 236] on div "Market Scan House & Contents Market Scan 70 % Let's get to know you and see how…" at bounding box center [584, 287] width 1084 height 499
click at [678, 316] on input "text" at bounding box center [565, 315] width 235 height 22
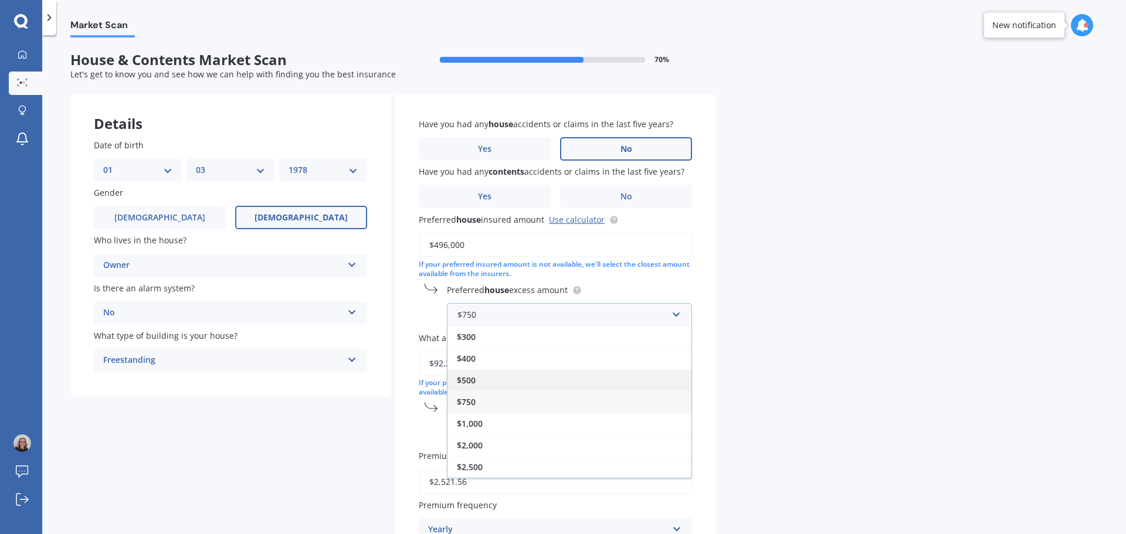
click at [467, 379] on span "$500" at bounding box center [466, 380] width 19 height 11
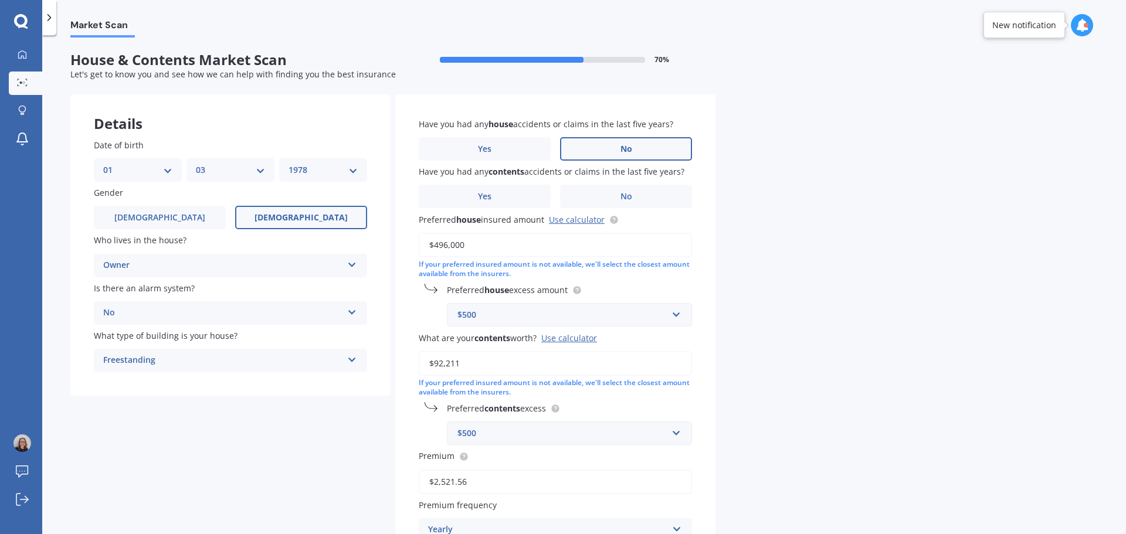
click at [787, 355] on div "Market Scan House & Contents Market Scan 70 % Let's get to know you and see how…" at bounding box center [584, 287] width 1084 height 499
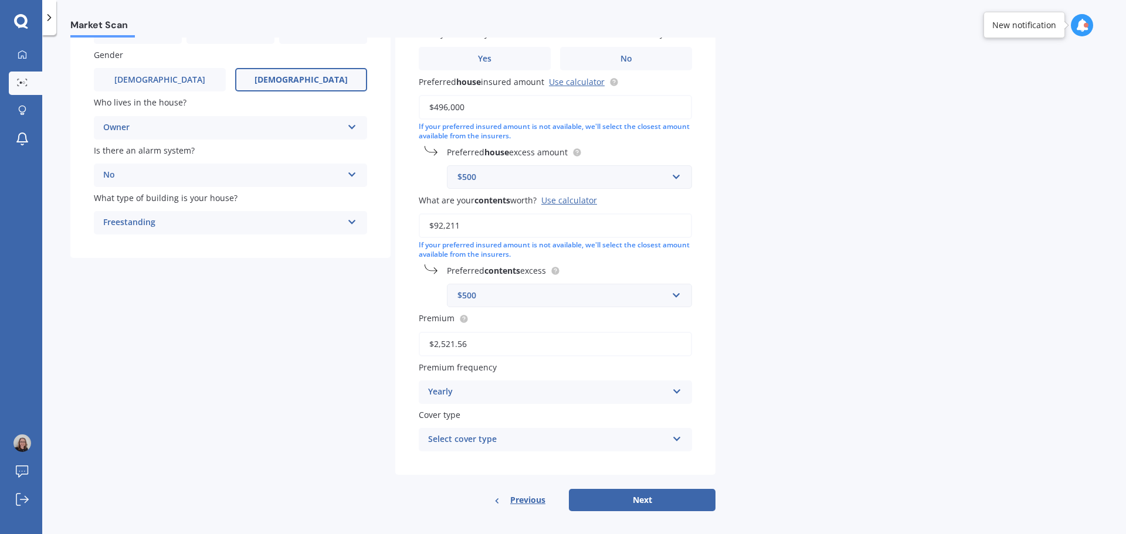
scroll to position [145, 0]
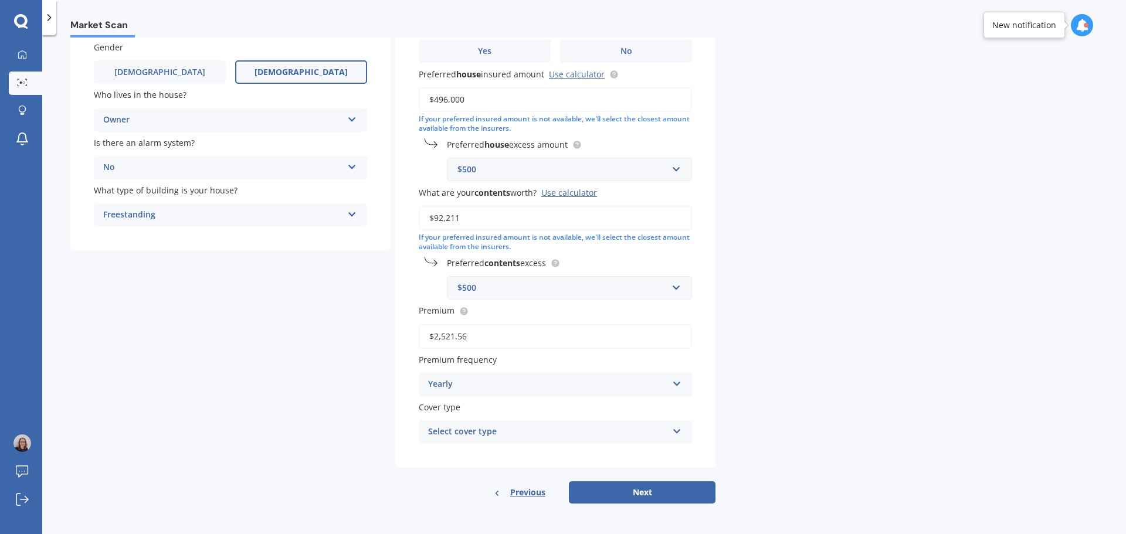
click at [497, 430] on div "Select cover type" at bounding box center [547, 432] width 239 height 14
drag, startPoint x: 262, startPoint y: 383, endPoint x: 267, endPoint y: 378, distance: 7.1
click at [263, 382] on div "Details Date of birth DD 01 02 03 04 05 06 07 08 09 10 11 12 13 14 15 16 17 18 …" at bounding box center [392, 226] width 645 height 555
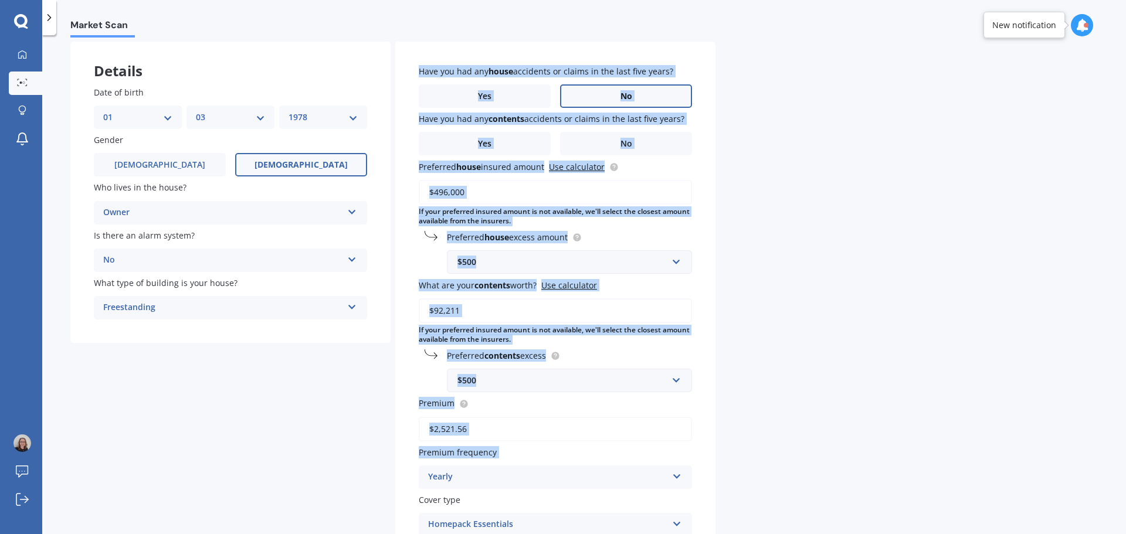
scroll to position [0, 0]
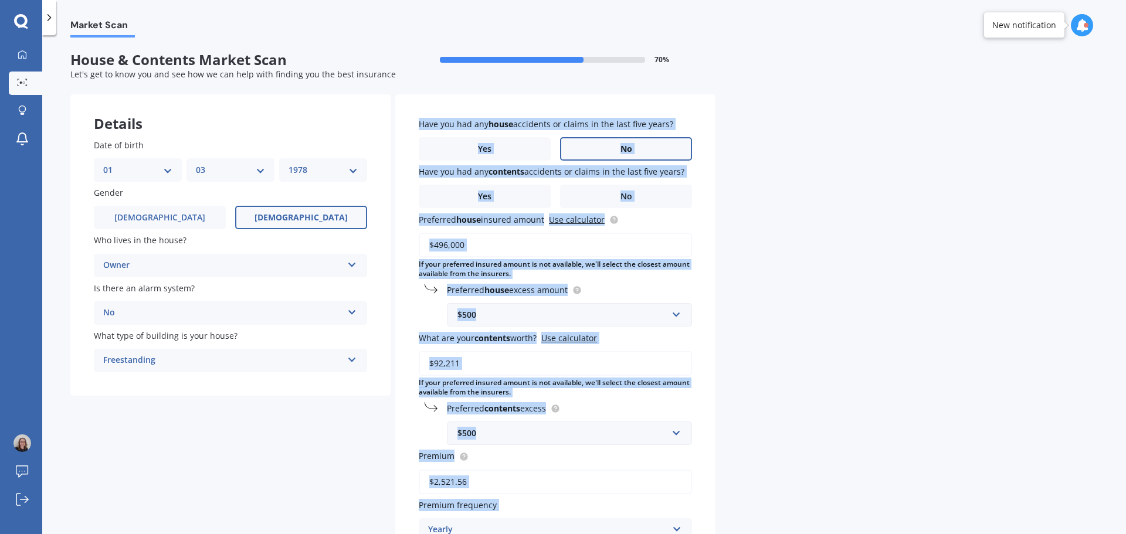
click at [844, 164] on div "Market Scan House & Contents Market Scan 70 % Let's get to know you and see how…" at bounding box center [584, 287] width 1084 height 499
click at [582, 127] on span "Have you had any house accidents or claims in the last five years?" at bounding box center [546, 123] width 254 height 11
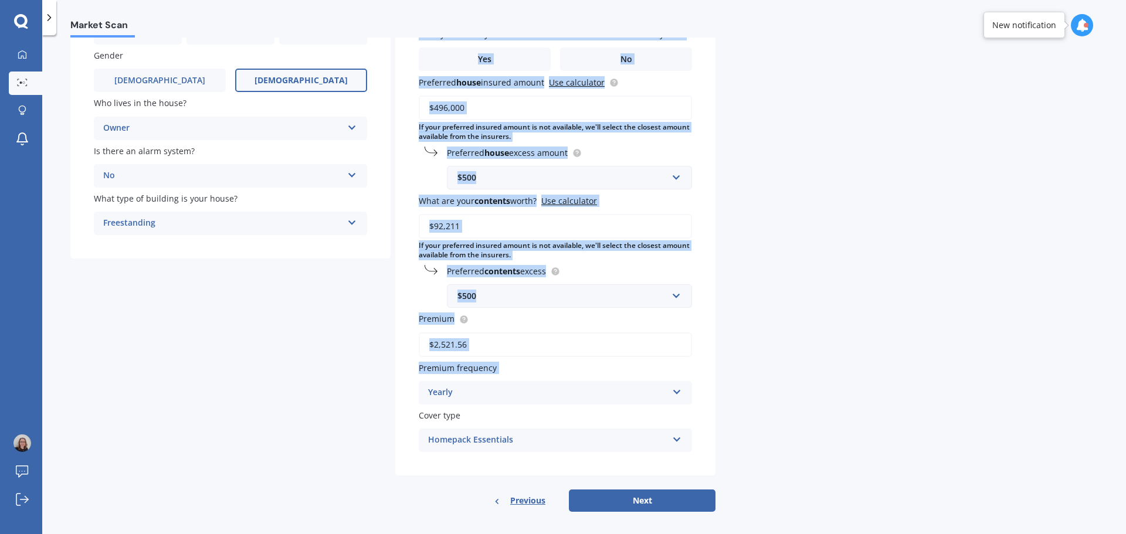
scroll to position [145, 0]
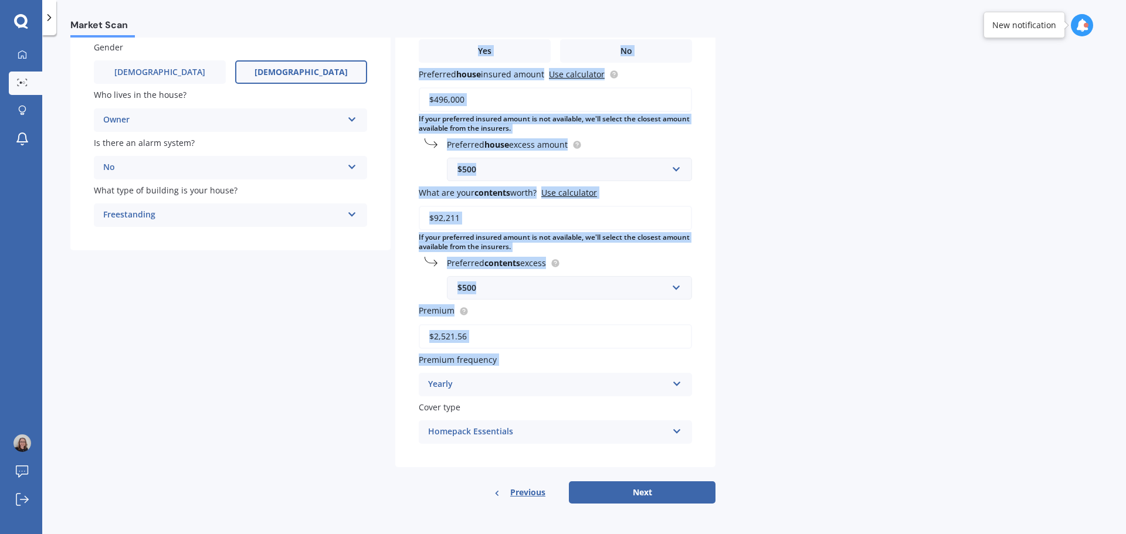
click at [273, 357] on div "Details Date of birth DD 01 02 03 04 05 06 07 08 09 10 11 12 13 14 15 16 17 18 …" at bounding box center [392, 226] width 645 height 555
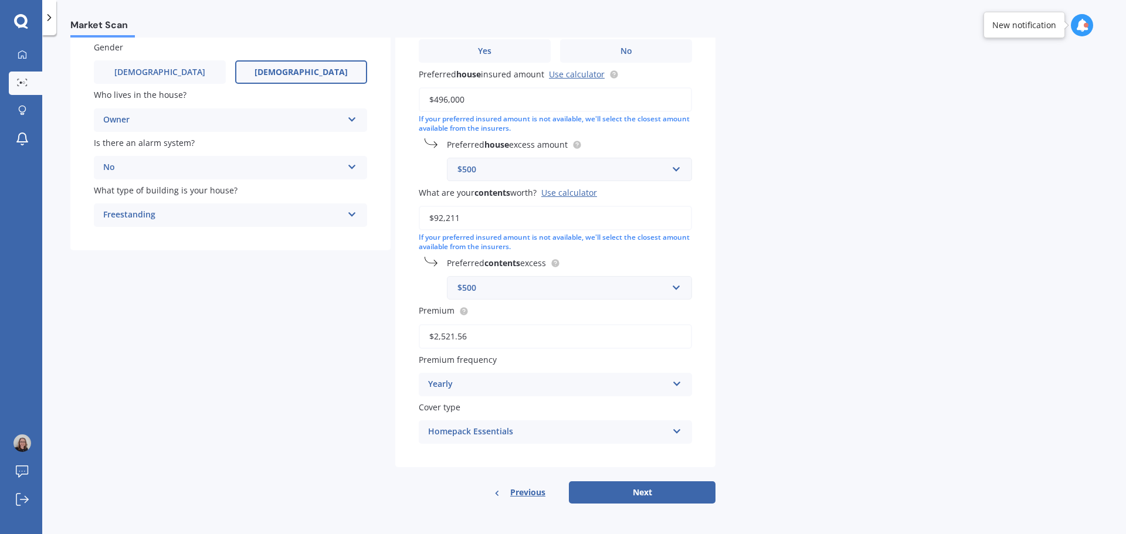
click at [498, 432] on div "Homepack Essentials" at bounding box center [547, 432] width 239 height 14
click at [468, 428] on div "Homepack Essentials" at bounding box center [547, 432] width 239 height 14
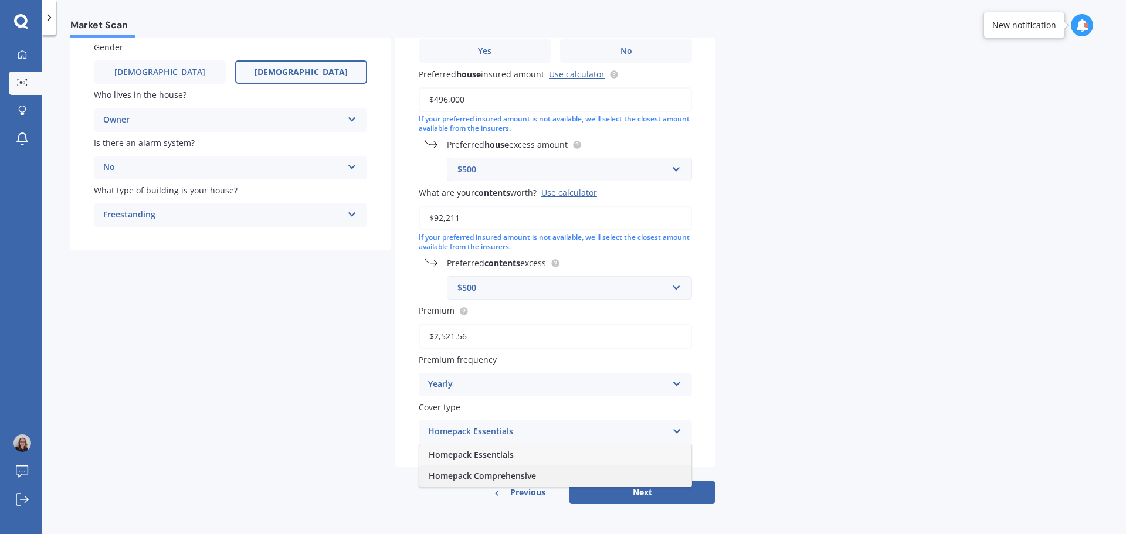
click at [475, 478] on span "Homepack Comprehensive" at bounding box center [482, 475] width 107 height 11
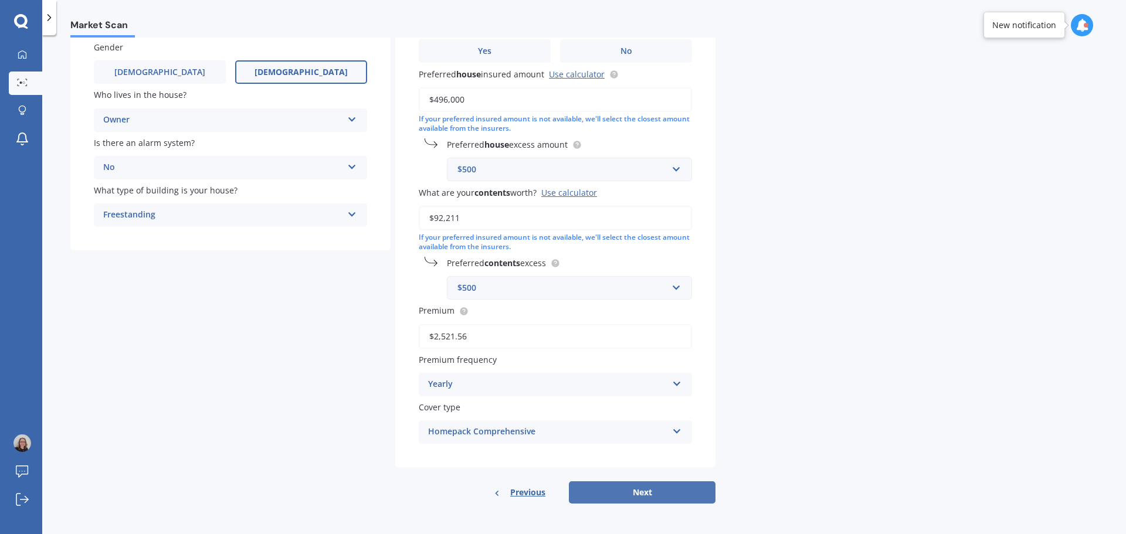
click at [649, 490] on button "Next" at bounding box center [642, 492] width 147 height 22
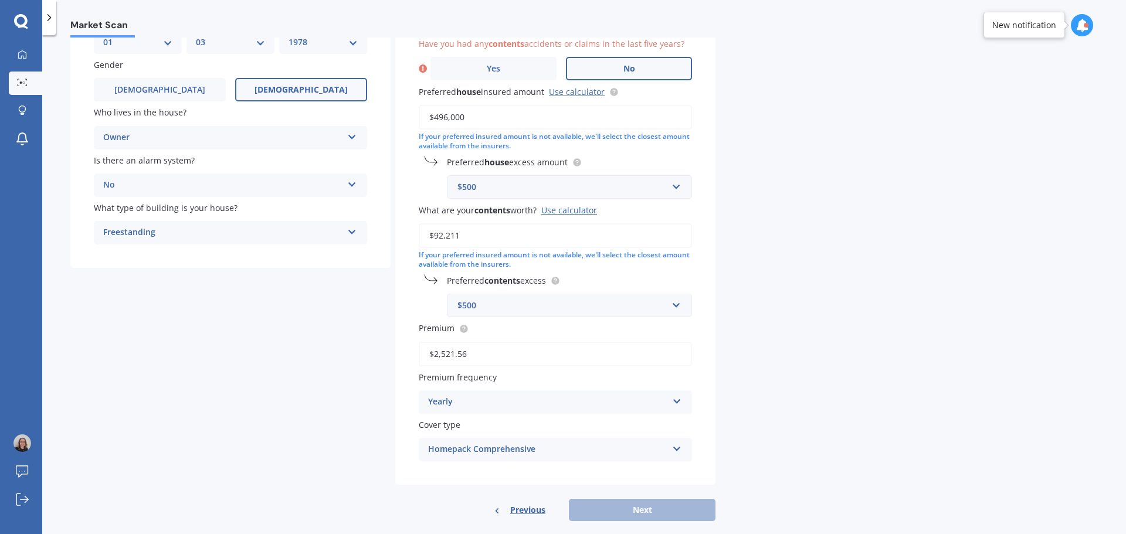
click at [629, 73] on span "No" at bounding box center [629, 69] width 12 height 10
click at [0, 0] on input "No" at bounding box center [0, 0] width 0 height 0
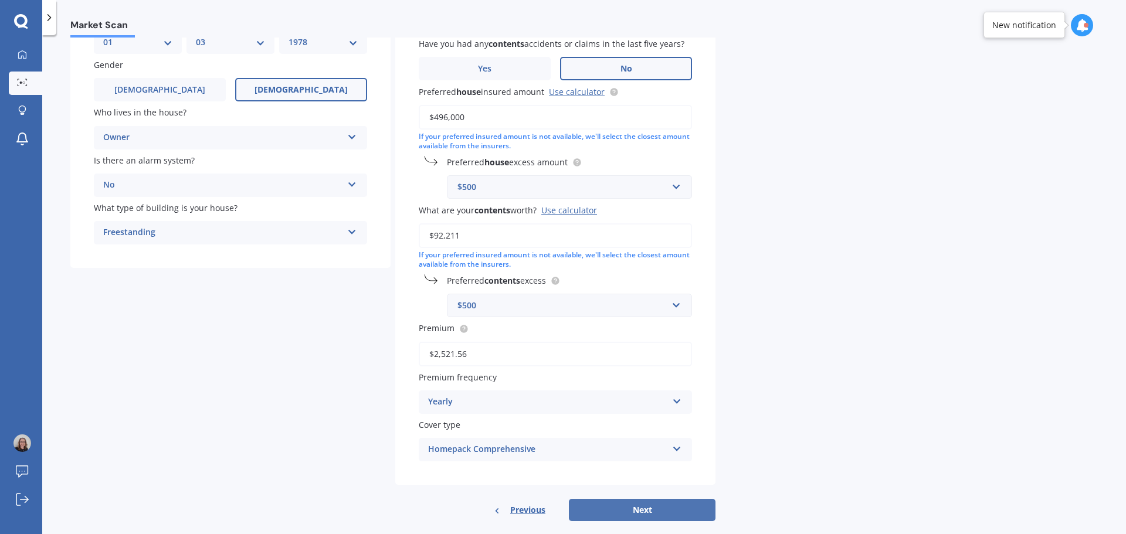
click at [655, 513] on button "Next" at bounding box center [642, 510] width 147 height 22
select select "01"
select select "03"
select select "1978"
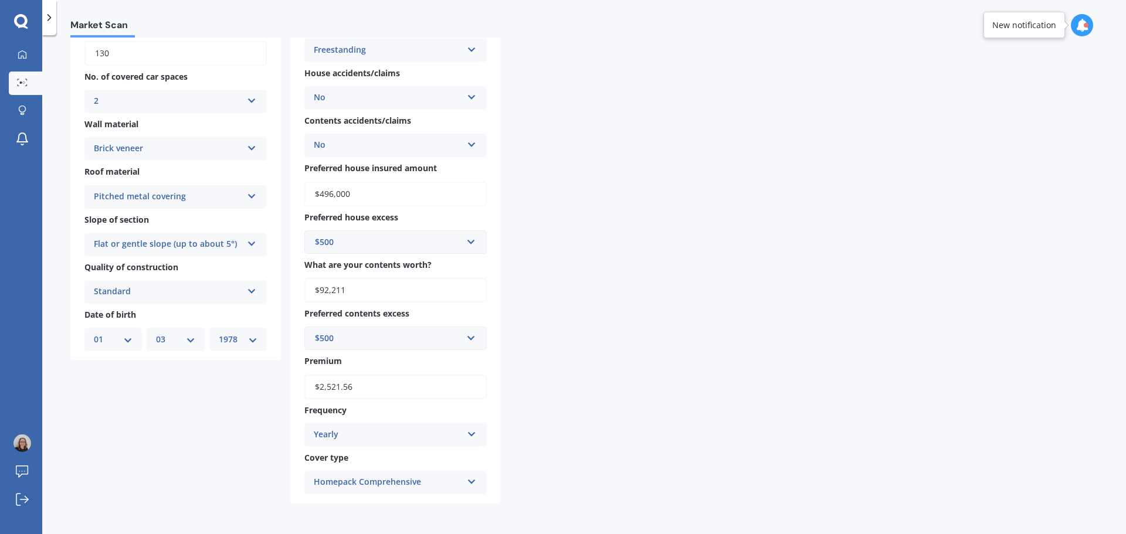
scroll to position [0, 0]
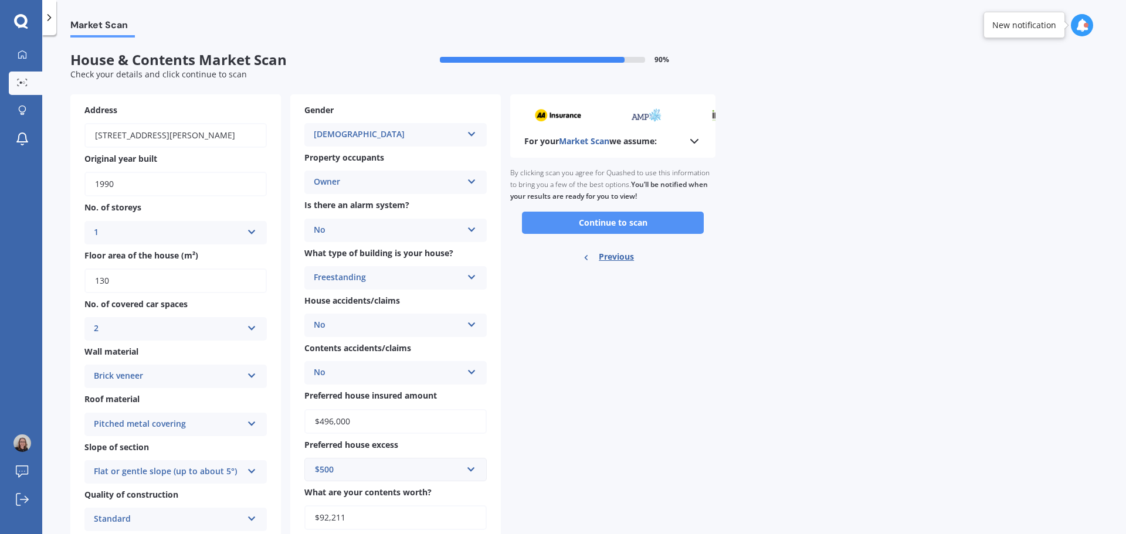
click at [588, 227] on button "Continue to scan" at bounding box center [613, 223] width 182 height 22
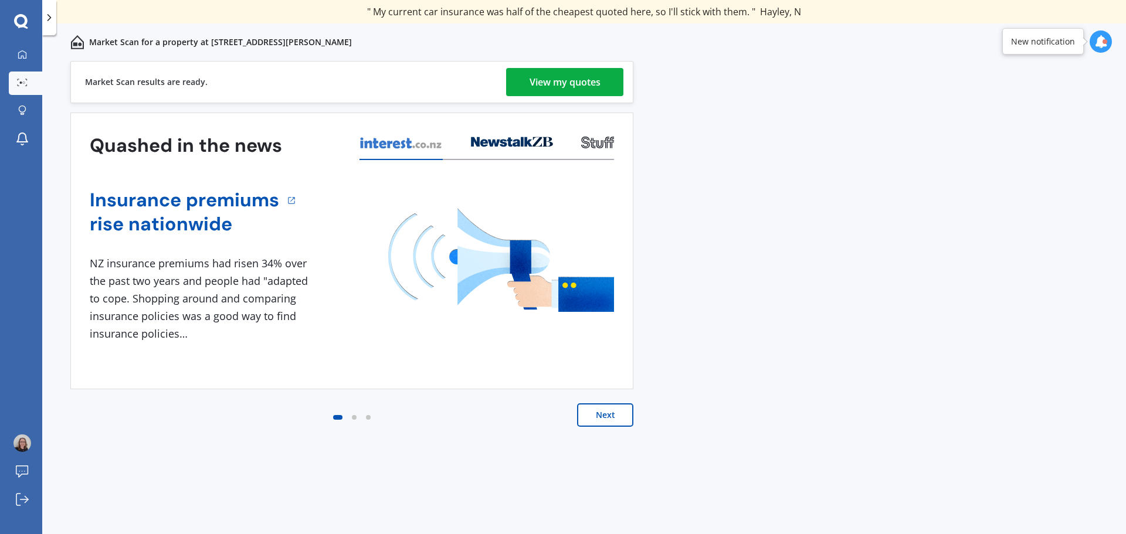
click at [597, 83] on div "View my quotes" at bounding box center [564, 82] width 71 height 28
